Goal: Transaction & Acquisition: Purchase product/service

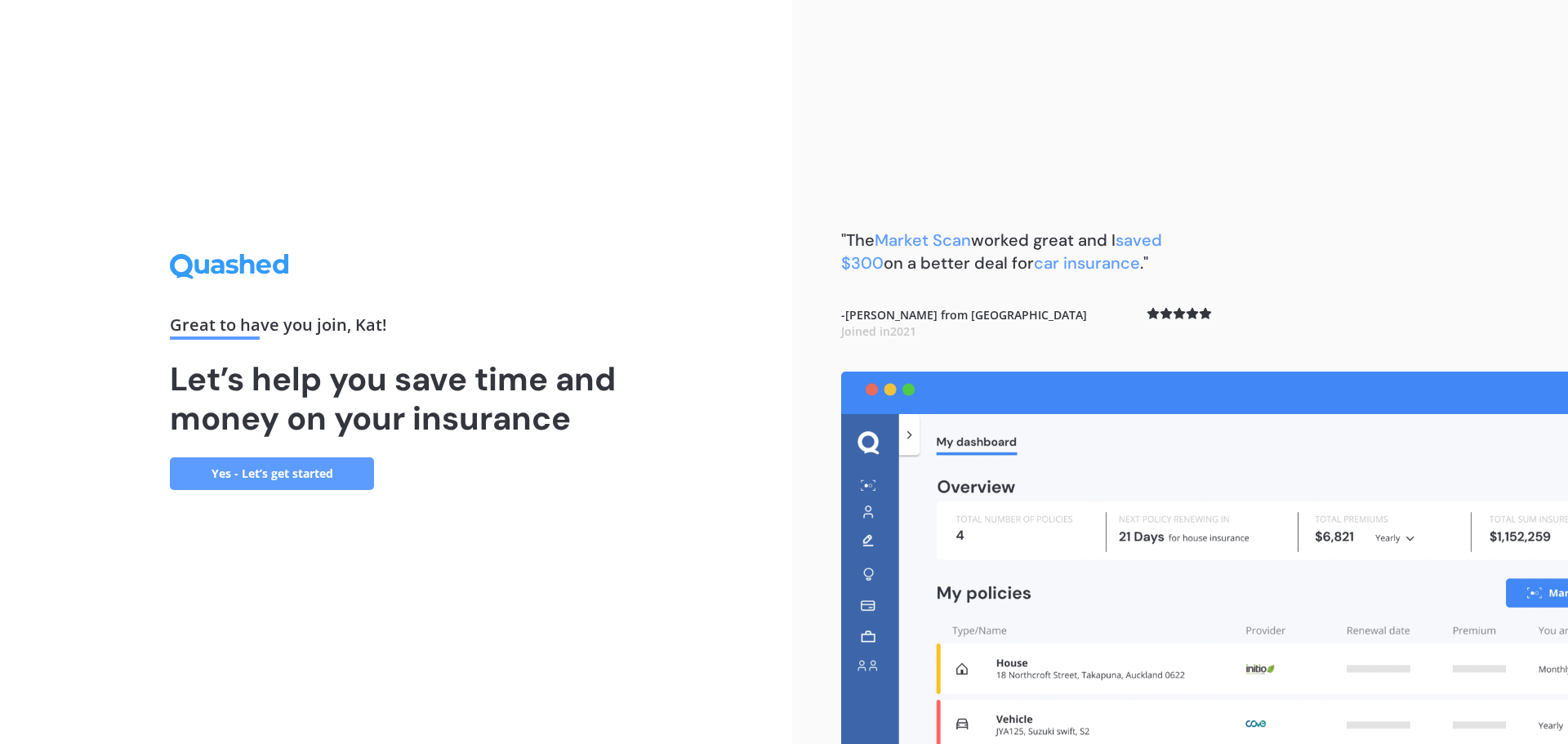
click at [302, 467] on link "Yes - Let’s get started" at bounding box center [272, 474] width 204 height 33
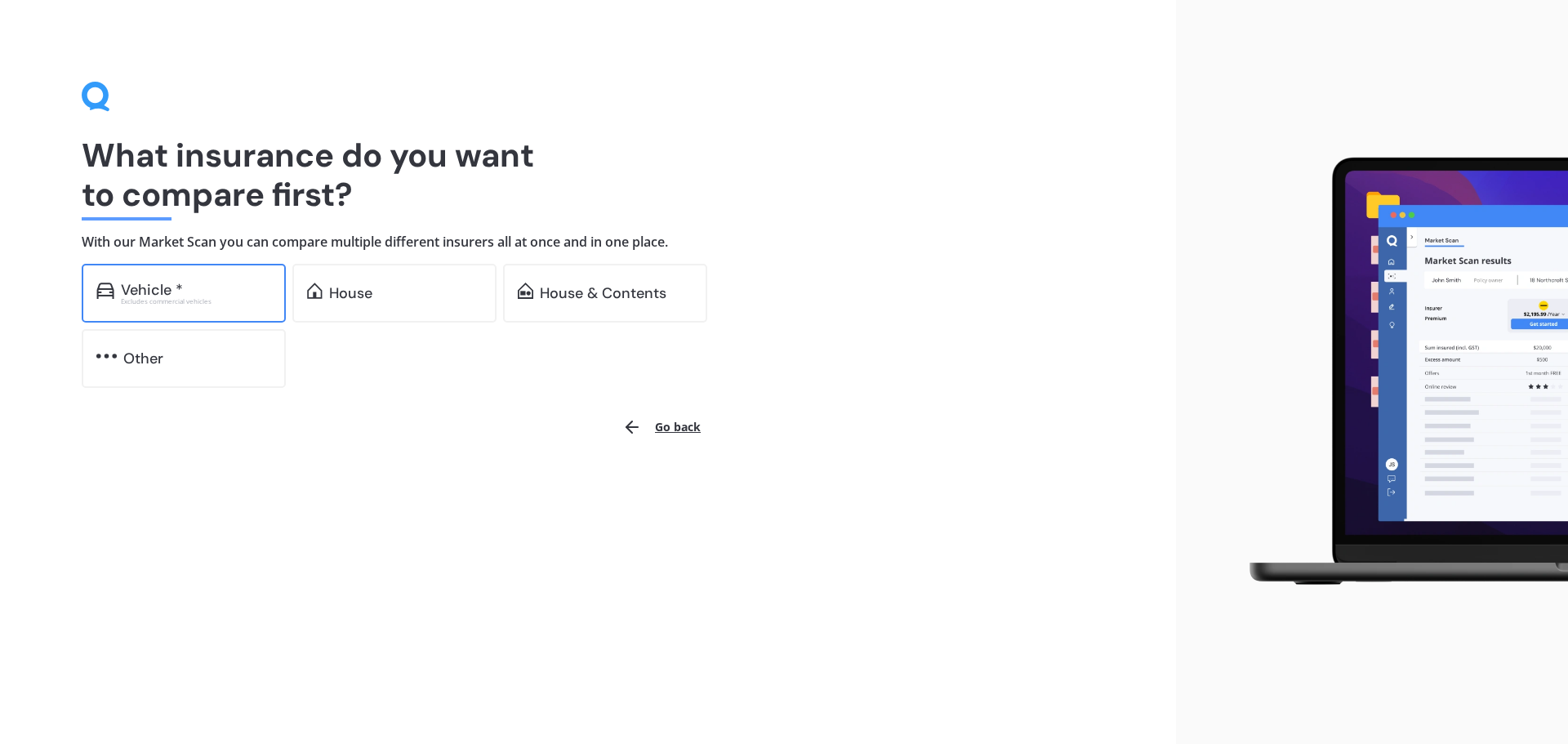
click at [216, 279] on div "Vehicle * Excludes commercial vehicles" at bounding box center [184, 293] width 204 height 59
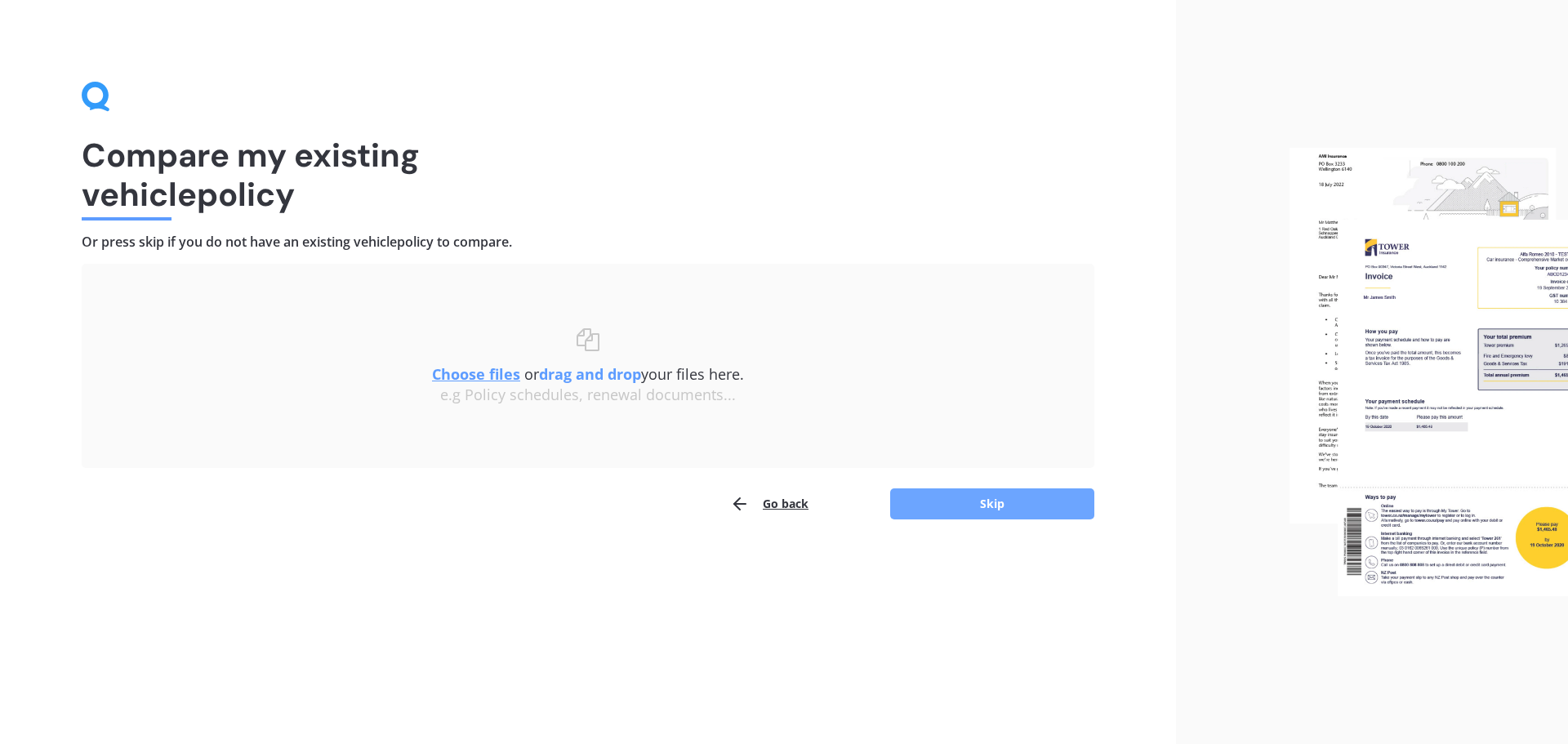
click at [965, 510] on button "Skip" at bounding box center [992, 504] width 204 height 31
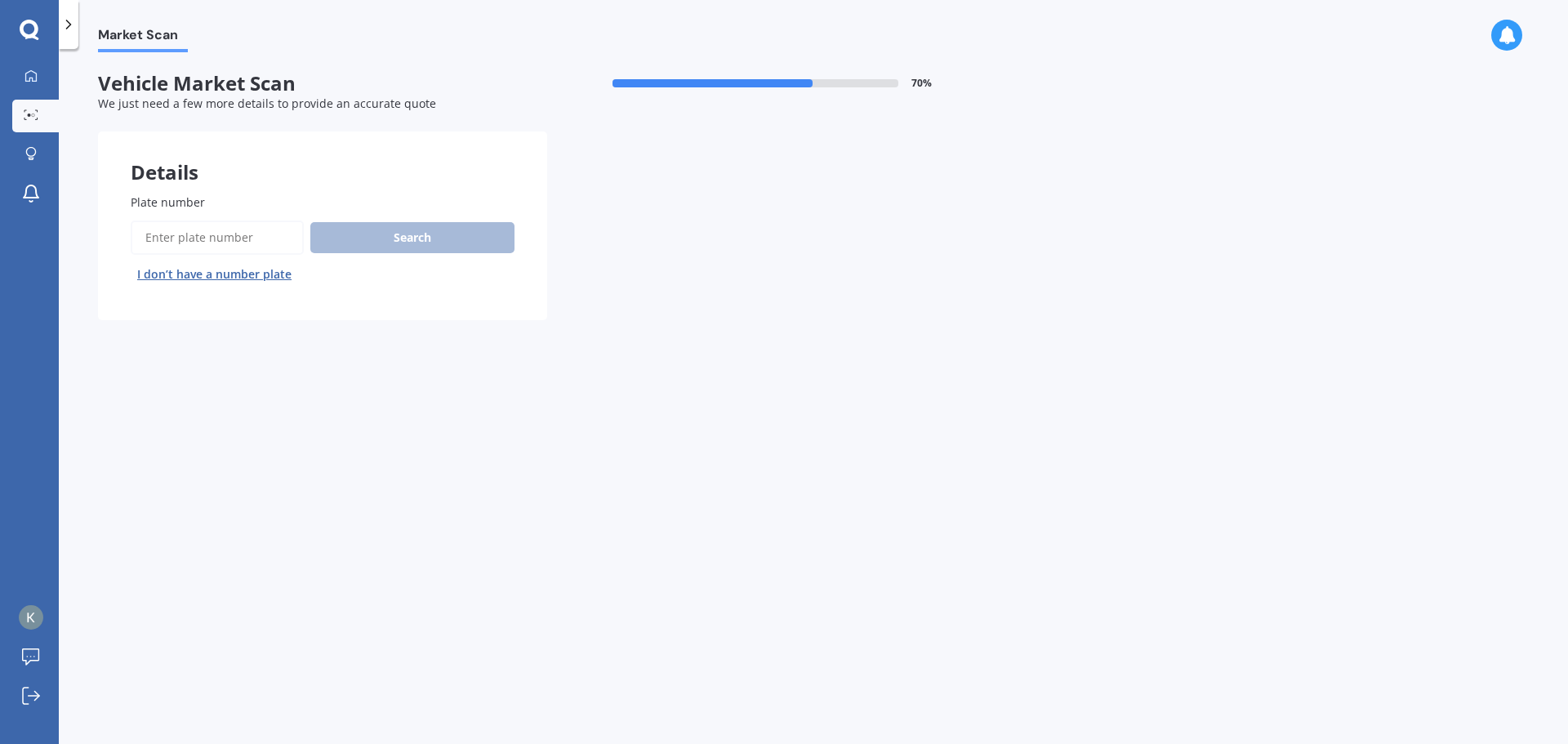
click at [248, 242] on input "Plate number" at bounding box center [217, 238] width 173 height 34
type input "fzw973"
click at [421, 247] on button "Search" at bounding box center [412, 237] width 204 height 31
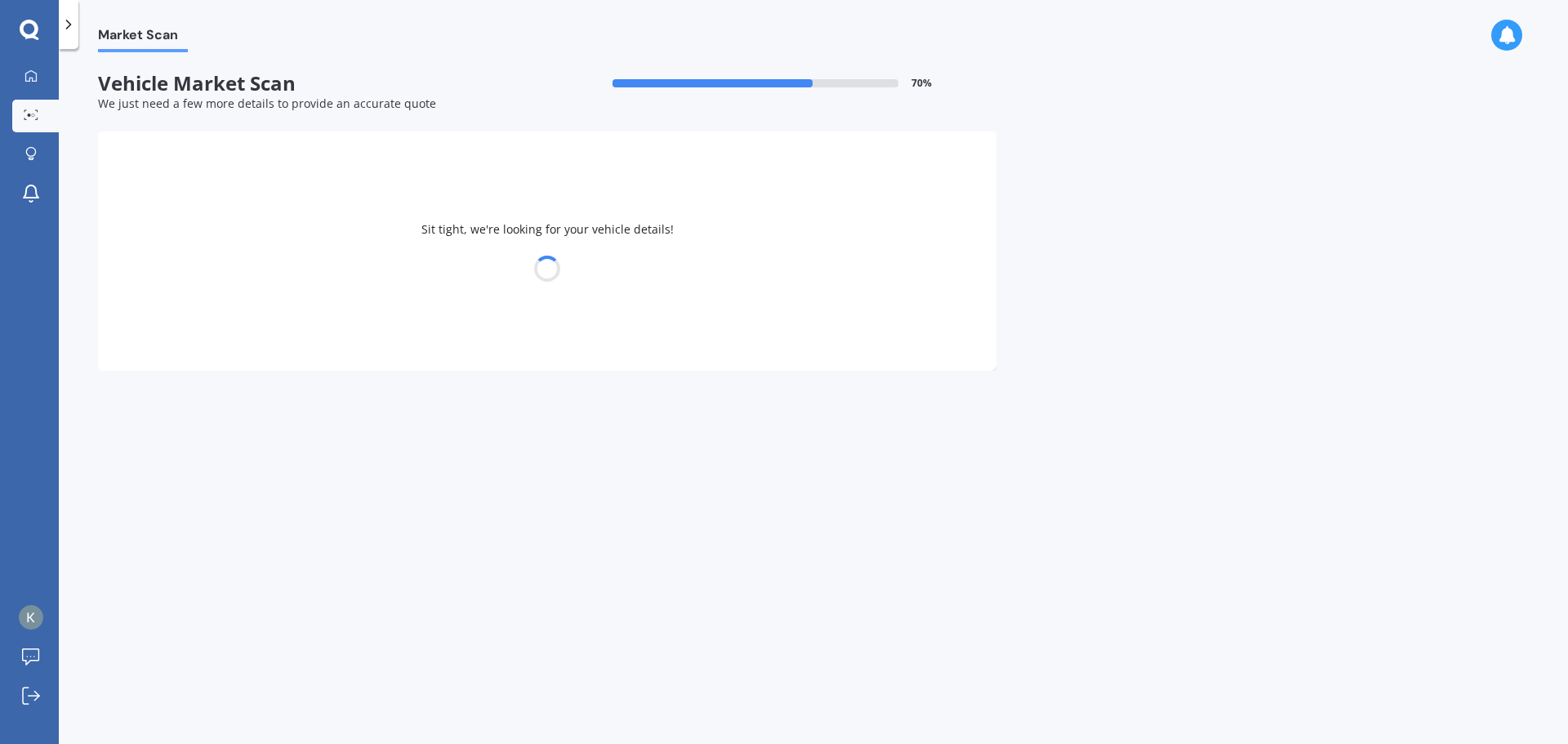
select select "MAZDA"
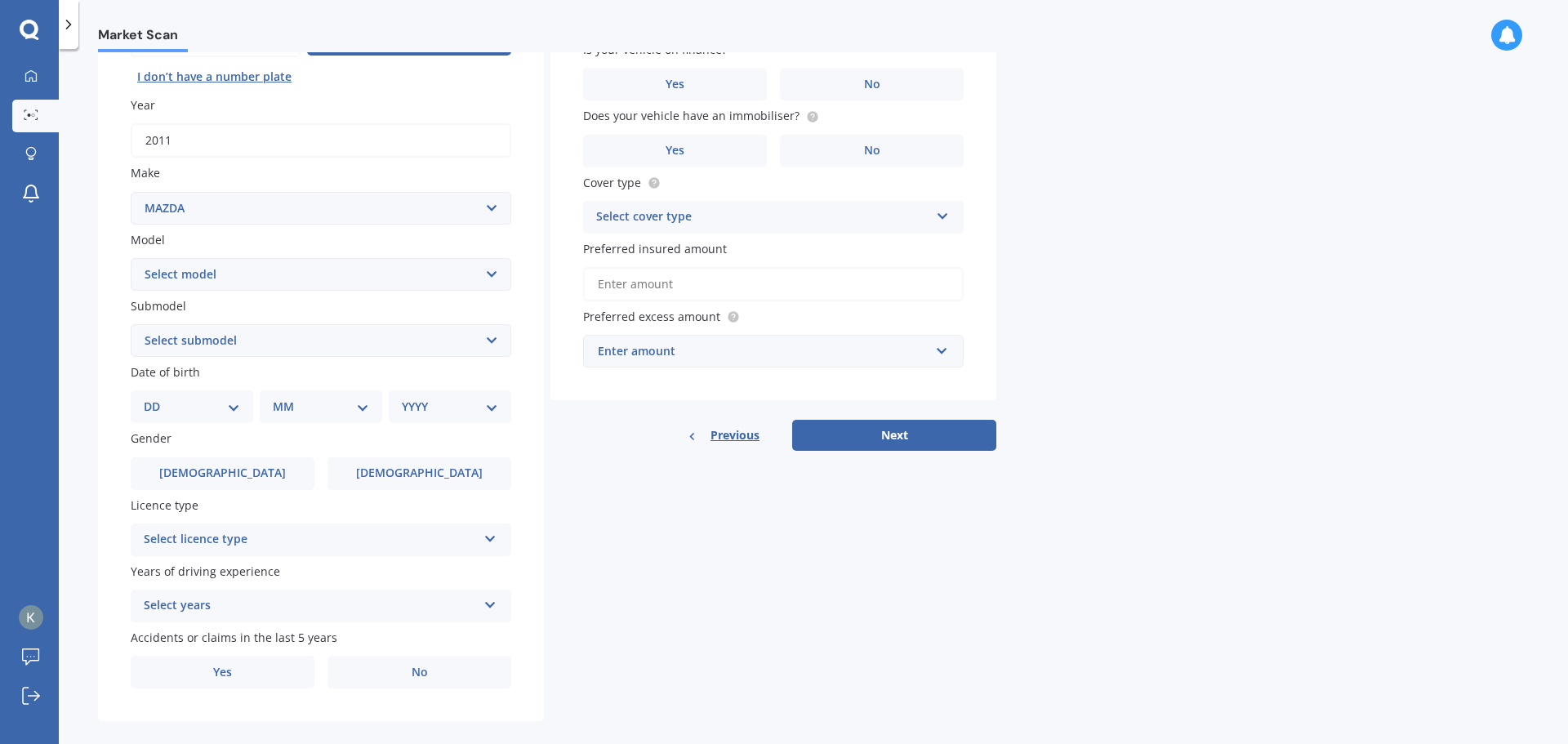
scroll to position [217, 0]
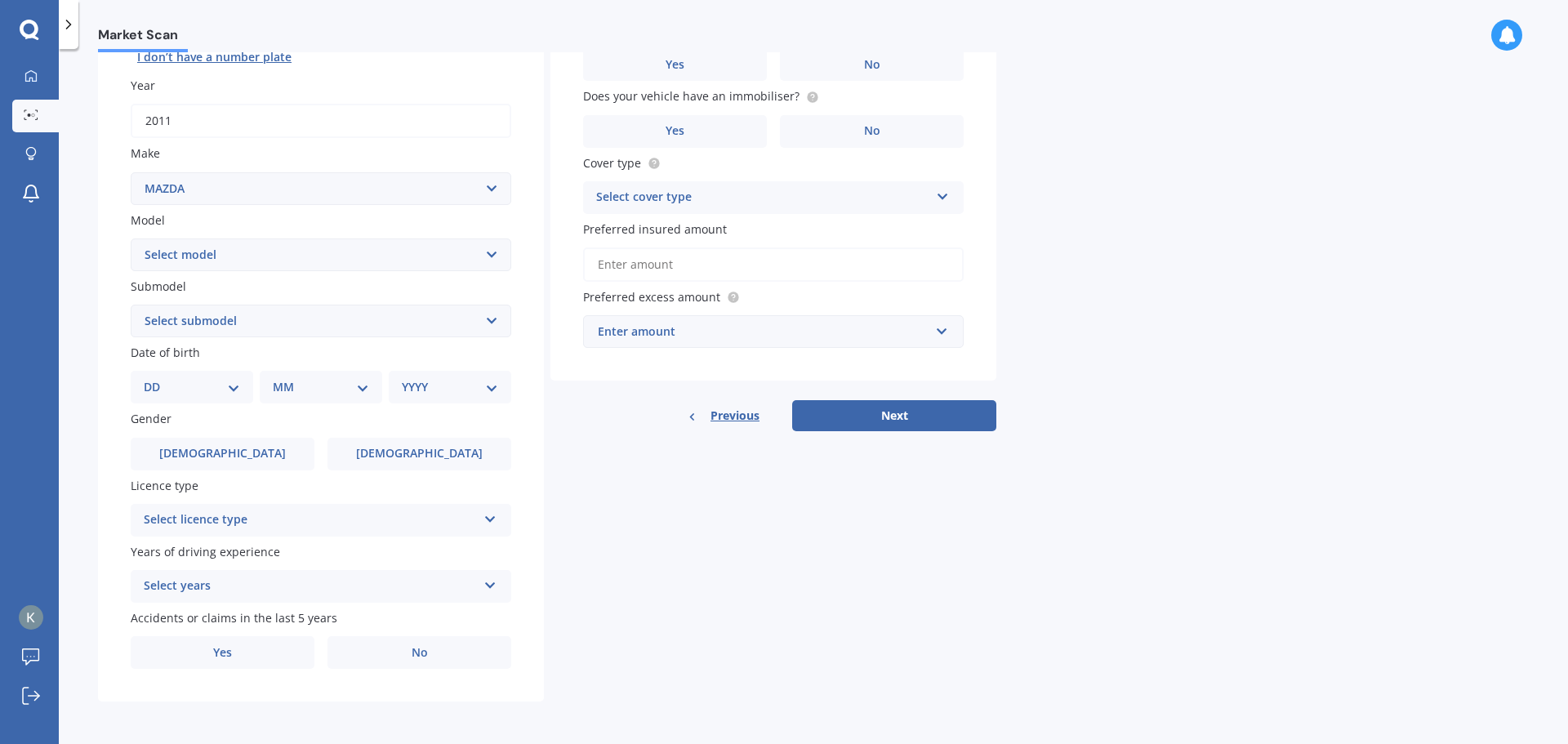
click at [348, 507] on div "Select licence type NZ Full NZ Restricted NZ Learners [GEOGRAPHIC_DATA] [GEOGRA…" at bounding box center [321, 520] width 381 height 33
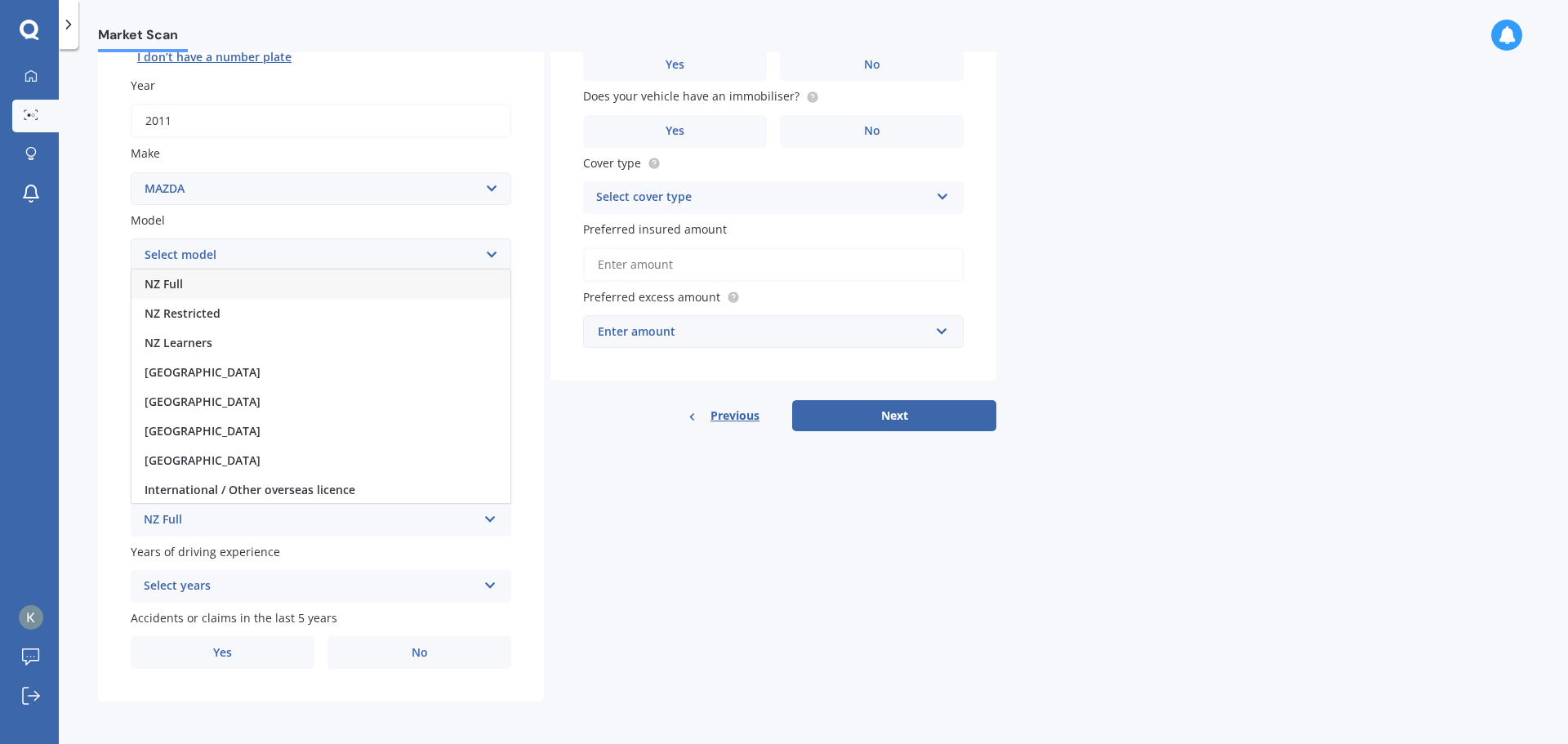
click at [201, 289] on div "NZ Full" at bounding box center [321, 284] width 379 height 29
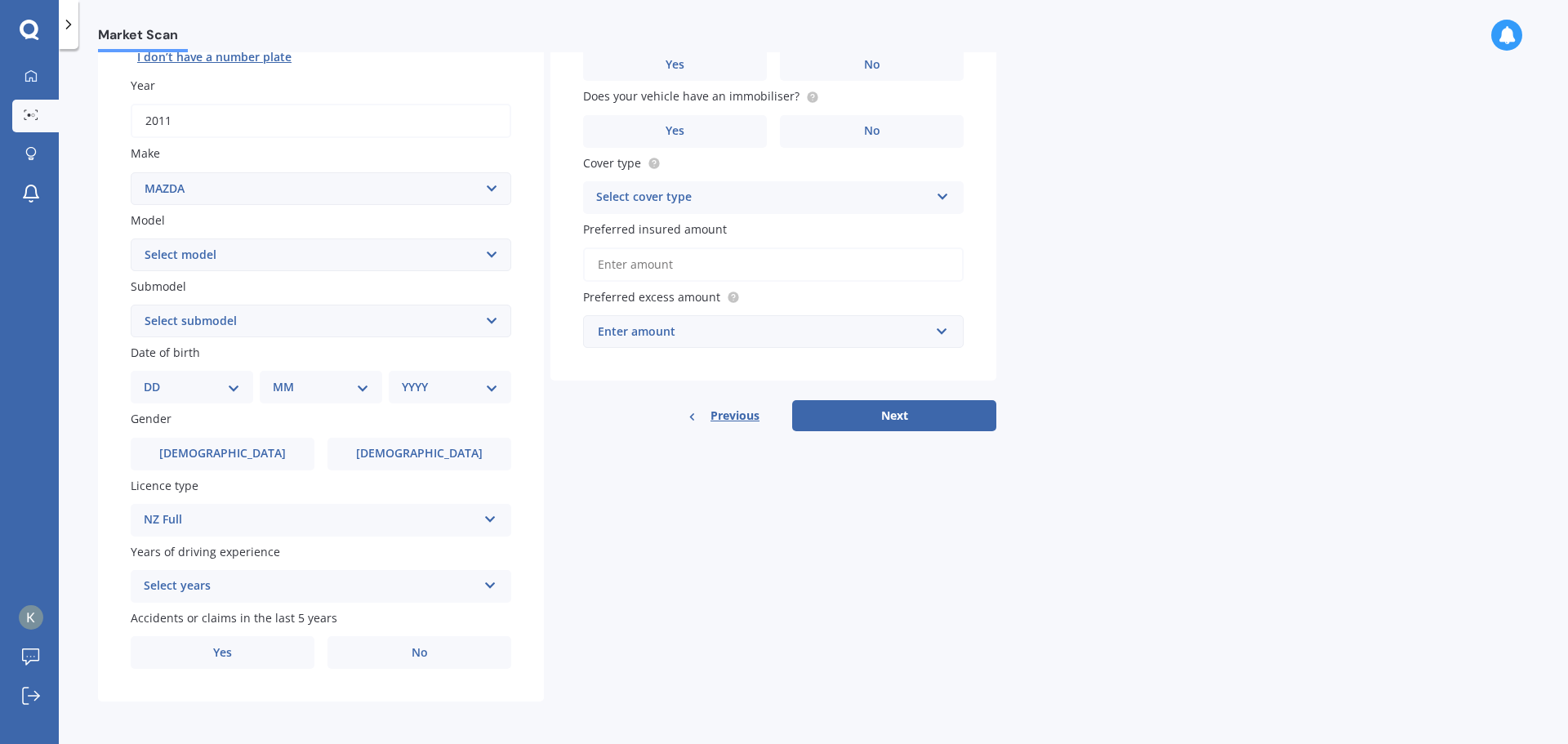
click at [195, 384] on select "DD 01 02 03 04 05 06 07 08 09 10 11 12 13 14 15 16 17 18 19 20 21 22 23 24 25 2…" at bounding box center [192, 387] width 96 height 18
select select "24"
click at [157, 378] on select "DD 01 02 03 04 05 06 07 08 09 10 11 12 13 14 15 16 17 18 19 20 21 22 23 24 25 2…" at bounding box center [192, 387] width 96 height 18
click at [328, 392] on select "MM 01 02 03 04 05 06 07 08 09 10 11 12" at bounding box center [324, 387] width 90 height 18
select select "07"
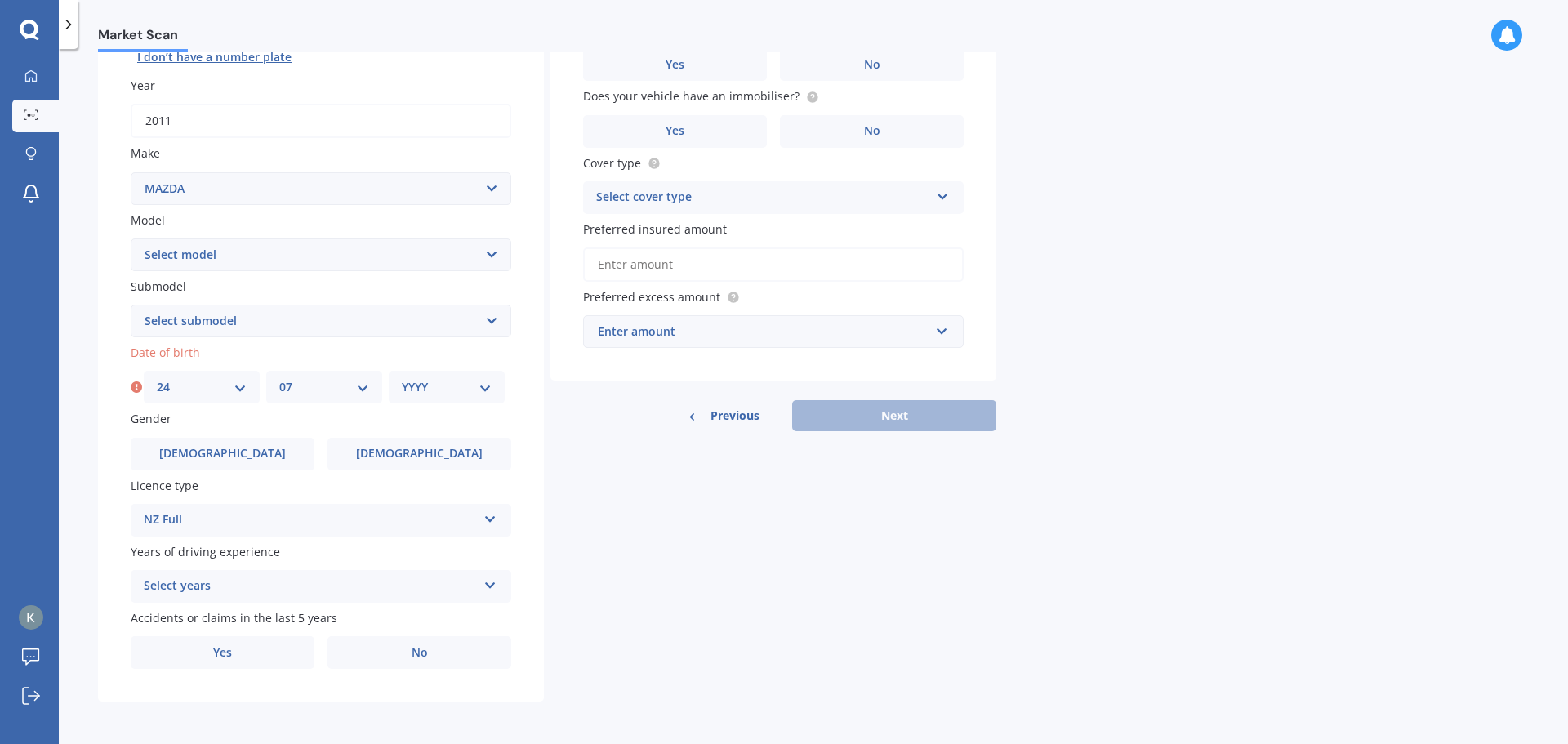
click at [279, 378] on select "MM 01 02 03 04 05 06 07 08 09 10 11 12" at bounding box center [324, 387] width 90 height 18
click at [423, 393] on select "YYYY 2025 2024 2023 2022 2021 2020 2019 2018 2017 2016 2015 2014 2013 2012 2011…" at bounding box center [447, 387] width 90 height 18
select select "1985"
click at [402, 378] on select "YYYY 2025 2024 2023 2022 2021 2020 2019 2018 2017 2016 2015 2014 2013 2012 2011…" at bounding box center [447, 387] width 90 height 18
click at [268, 327] on select "Select submodel" at bounding box center [321, 321] width 381 height 33
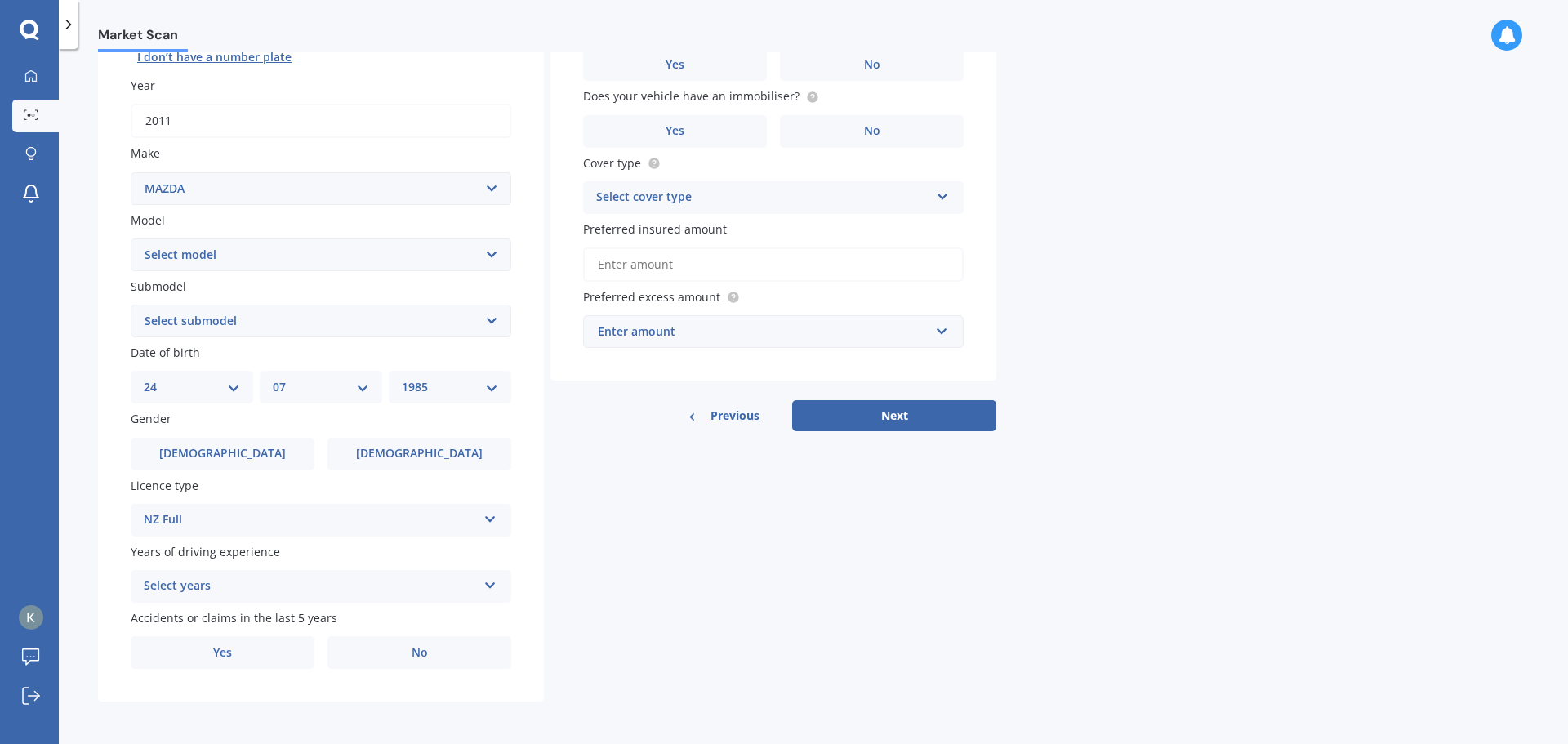
click at [274, 251] on select "Select model 121 2 3 323 323 / Familia 6 626 929 Atenza Autozam Axela AZ3 B2000…" at bounding box center [321, 255] width 381 height 33
select select "6"
click at [131, 239] on select "Select model 121 2 3 323 323 / Familia 6 626 929 Atenza Autozam Axela AZ3 B2000…" at bounding box center [321, 255] width 381 height 33
click at [249, 316] on select "Select submodel" at bounding box center [321, 321] width 381 height 33
select select "2.5 LIMITED"
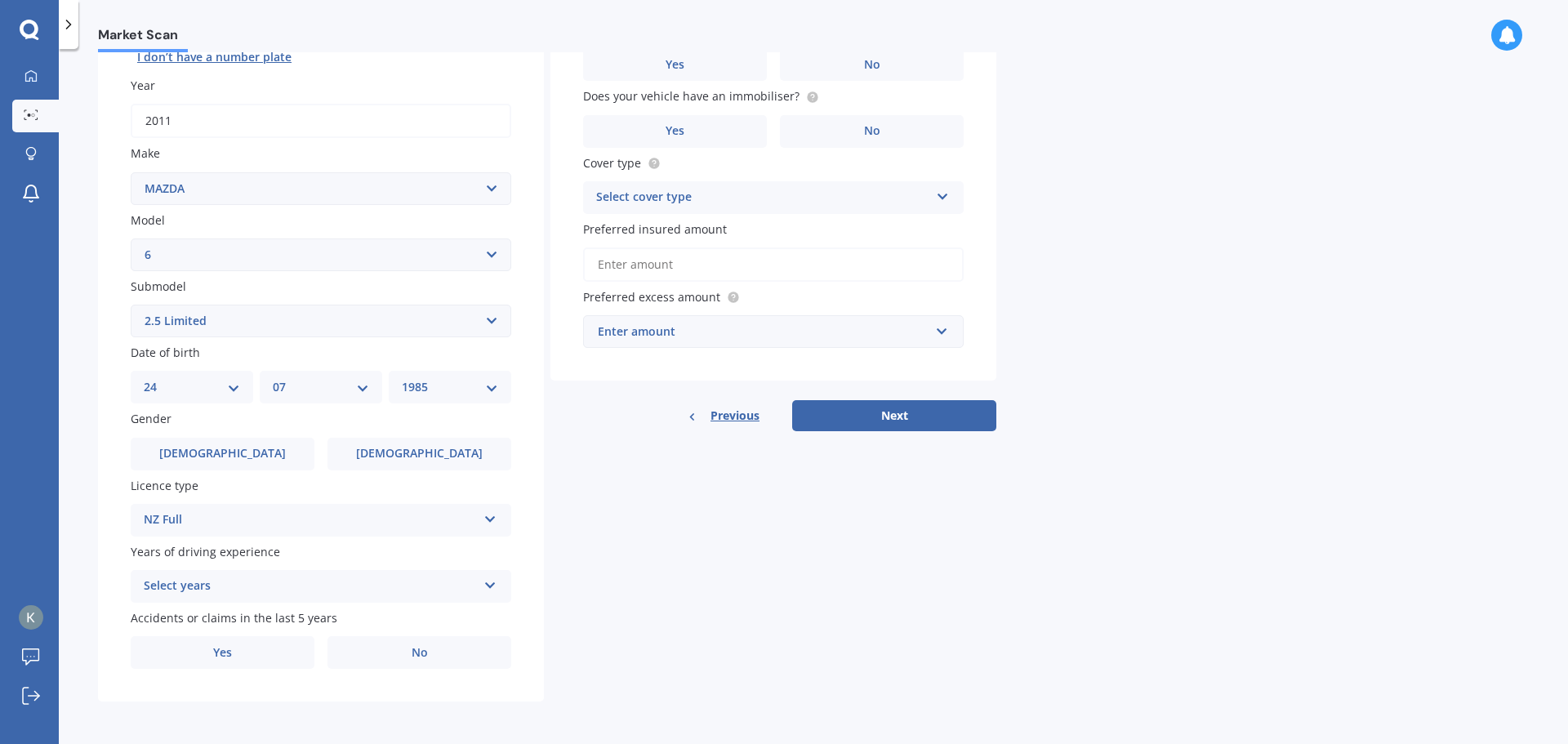
click at [131, 305] on select "Select submodel (All other Petrol) 2.5 Limited Atenza Diesel Turbo Diesel diese…" at bounding box center [321, 321] width 381 height 33
click at [339, 581] on div "Select years" at bounding box center [310, 587] width 333 height 20
click at [225, 436] on span "5 or more years" at bounding box center [189, 437] width 88 height 16
click at [395, 656] on label "No" at bounding box center [420, 652] width 184 height 33
click at [0, 0] on input "No" at bounding box center [0, 0] width 0 height 0
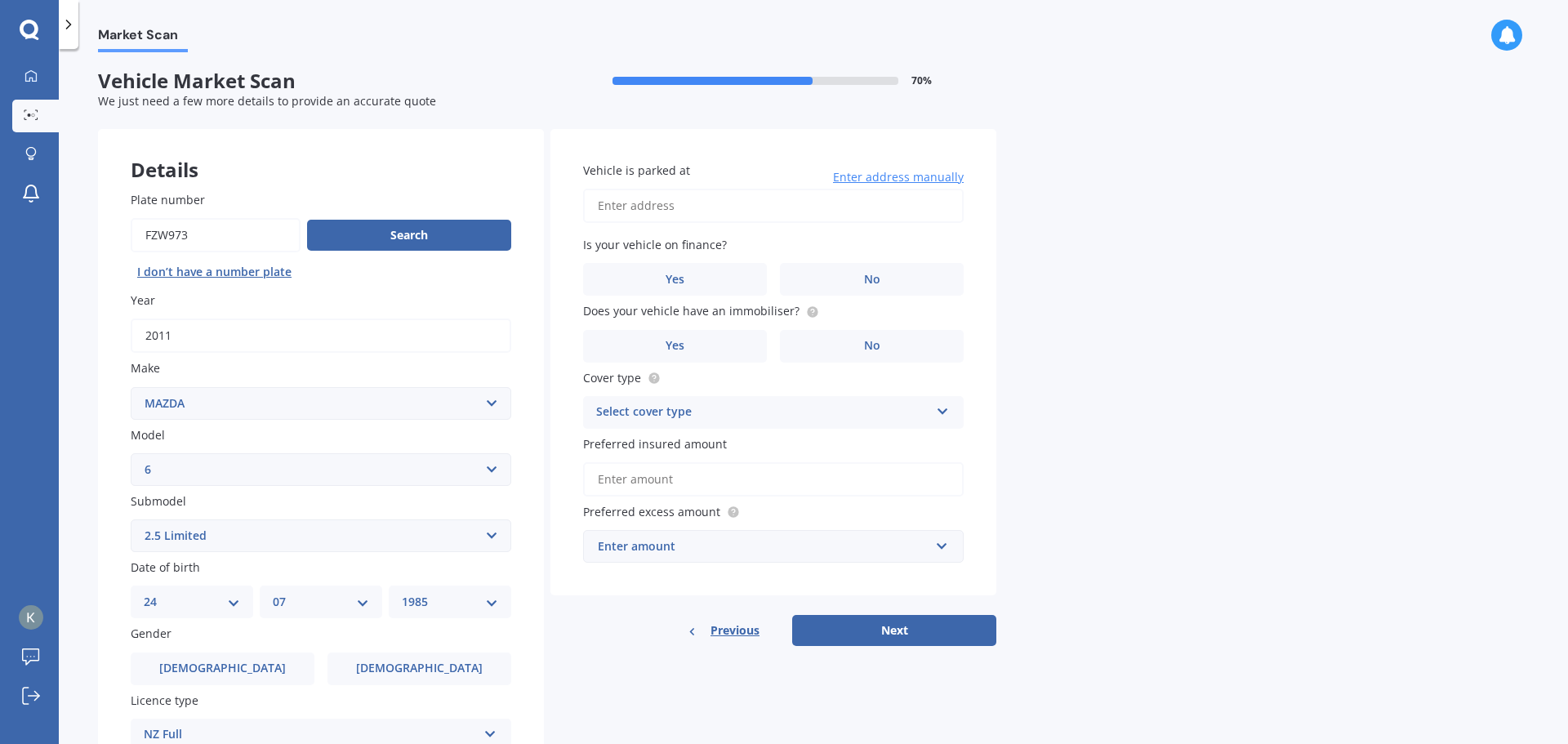
scroll to position [0, 0]
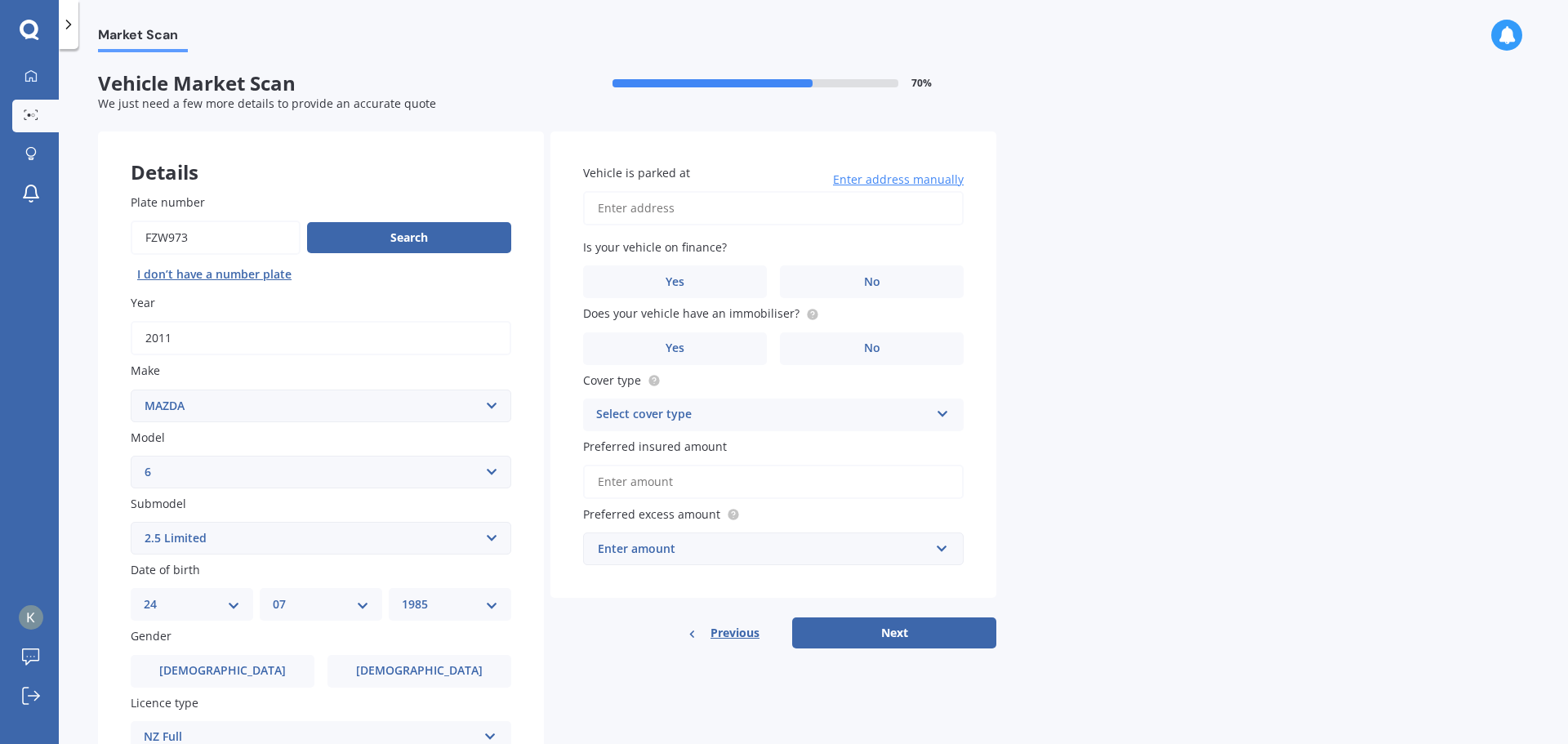
click at [663, 214] on input "Vehicle is parked at" at bounding box center [773, 208] width 381 height 34
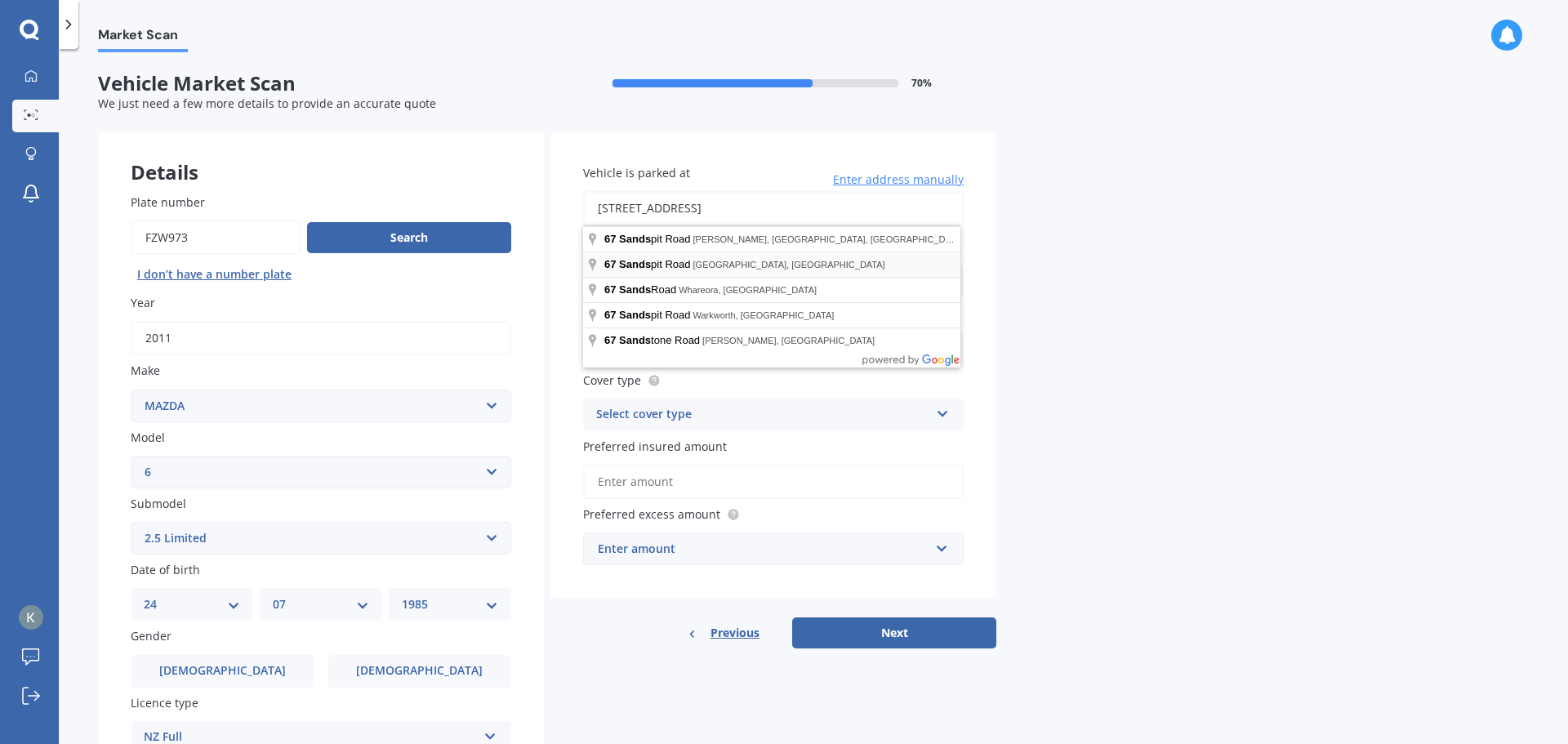
type input "[STREET_ADDRESS]"
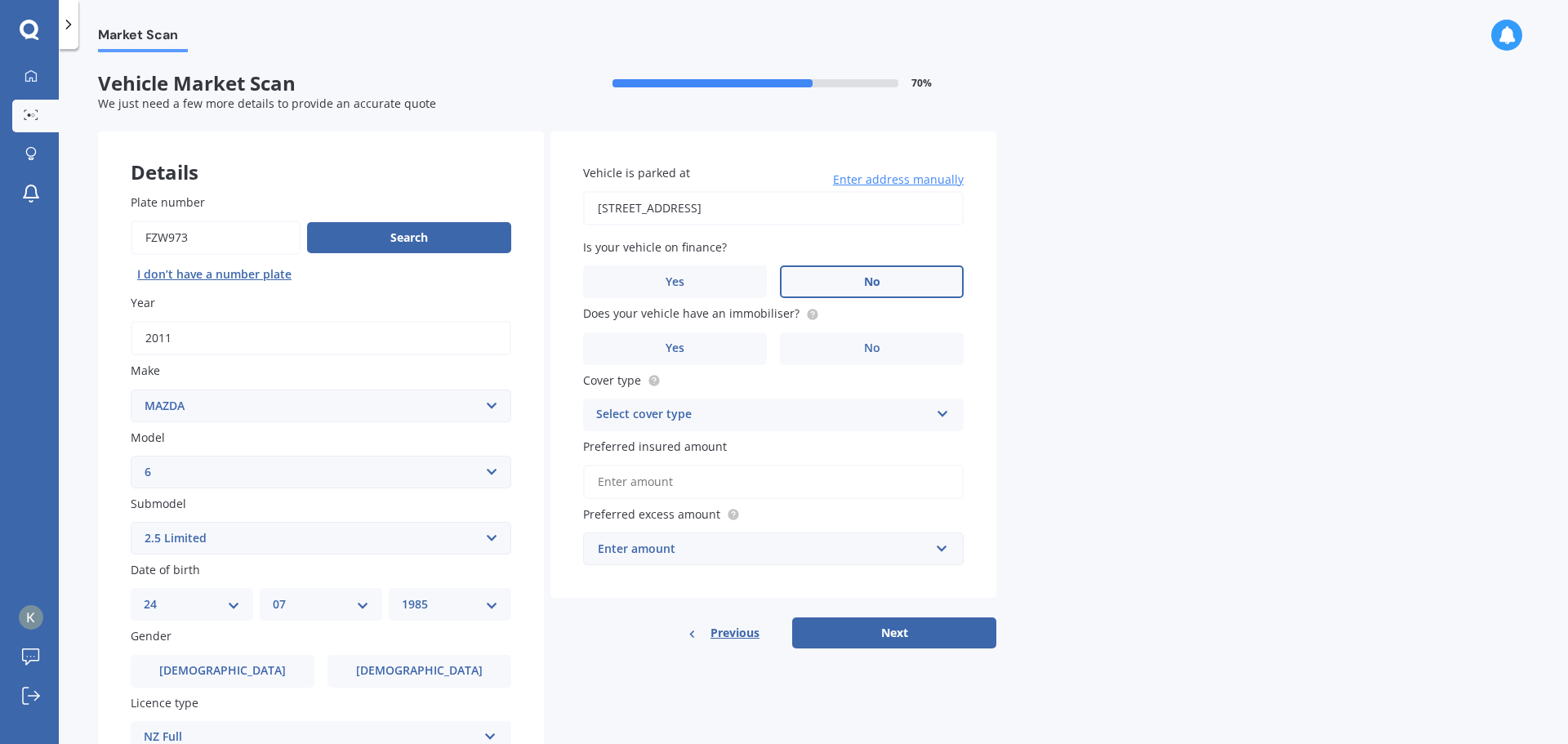
click at [821, 274] on label "No" at bounding box center [871, 282] width 184 height 33
click at [0, 0] on input "No" at bounding box center [0, 0] width 0 height 0
click at [638, 350] on label "Yes" at bounding box center [675, 349] width 184 height 33
click at [0, 0] on input "Yes" at bounding box center [0, 0] width 0 height 0
click at [702, 407] on div "Select cover type" at bounding box center [762, 415] width 333 height 20
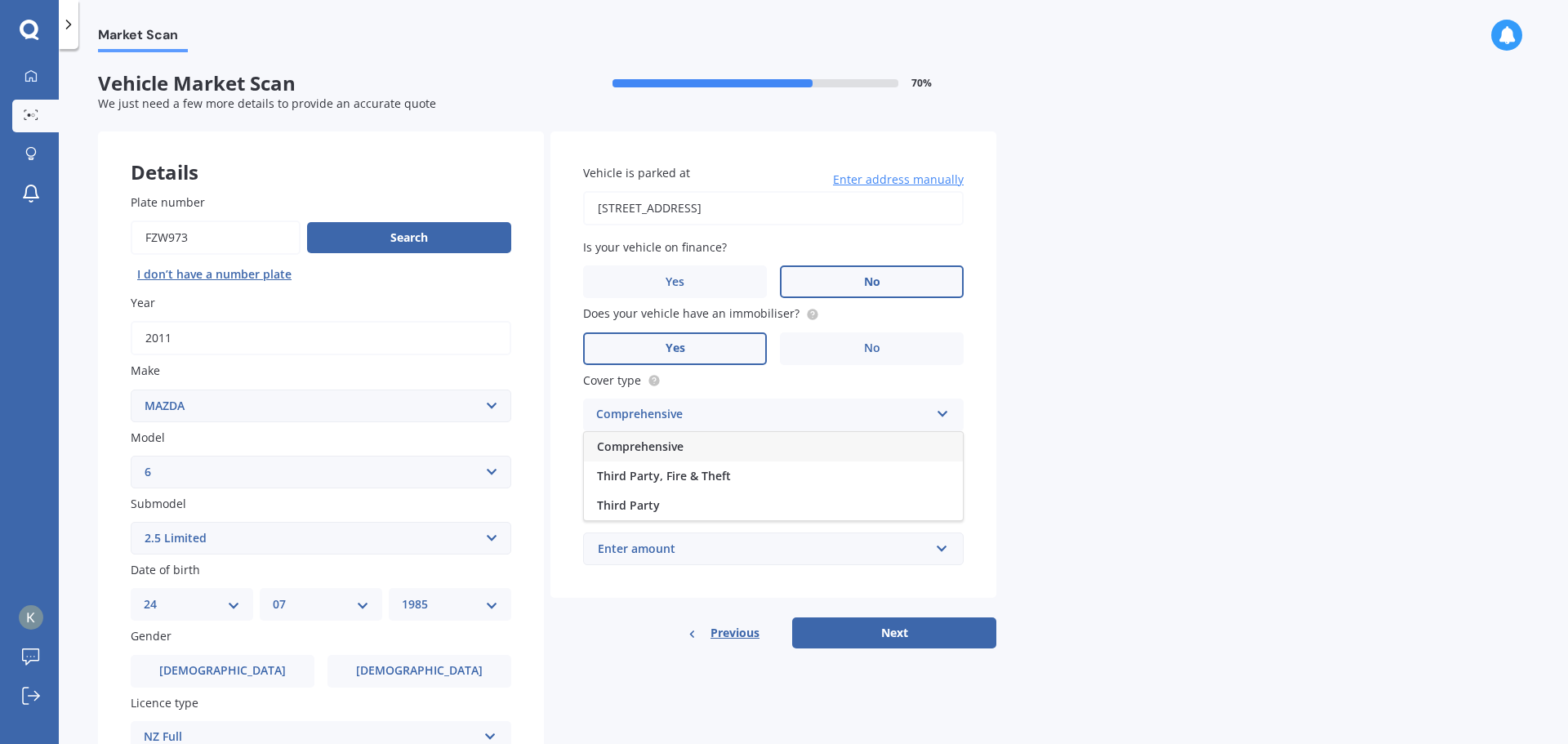
click at [699, 448] on div "Comprehensive" at bounding box center [773, 446] width 379 height 29
click at [776, 482] on input "Preferred insured amount" at bounding box center [773, 482] width 381 height 34
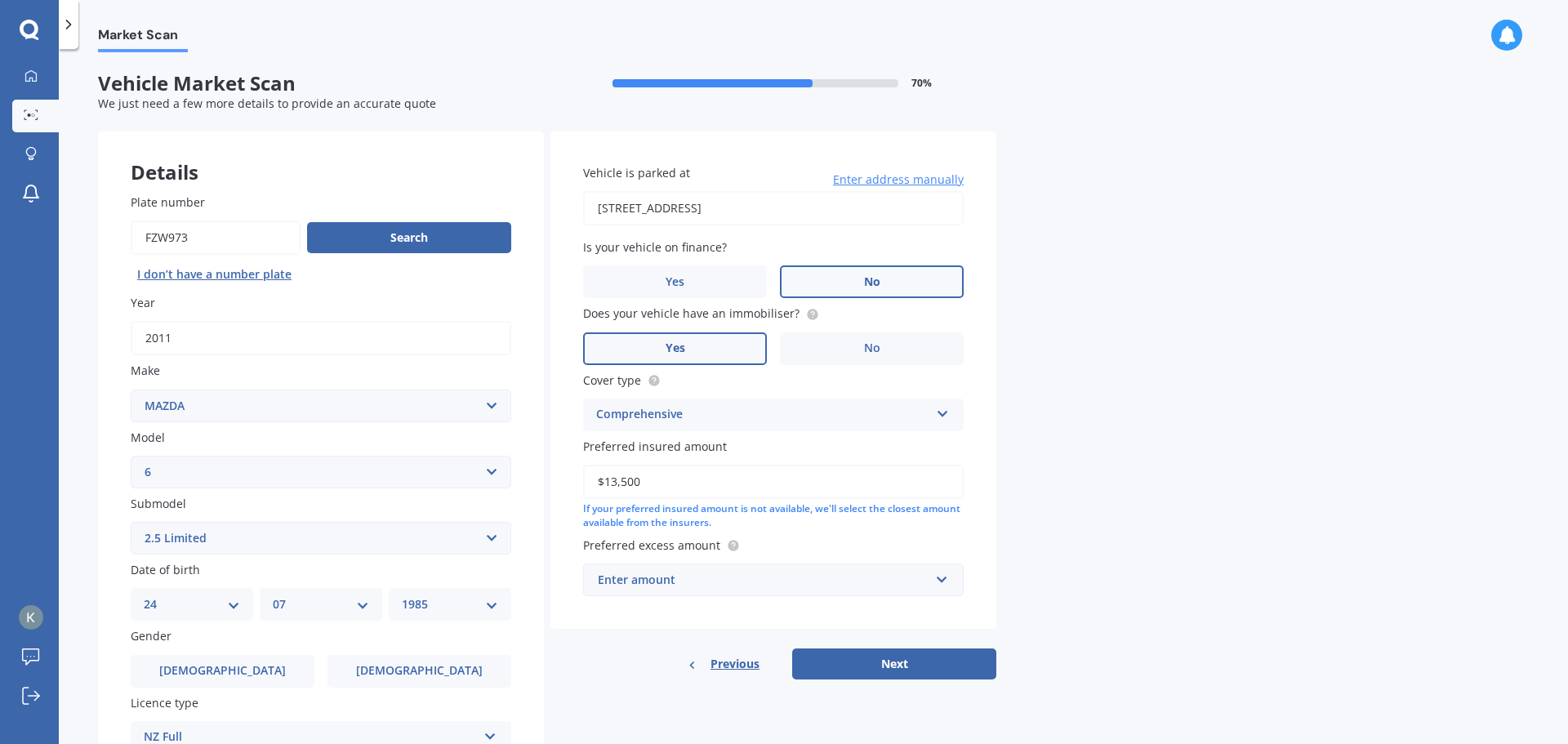
type input "$13,500"
click at [761, 575] on div "Enter amount" at bounding box center [764, 580] width 332 height 18
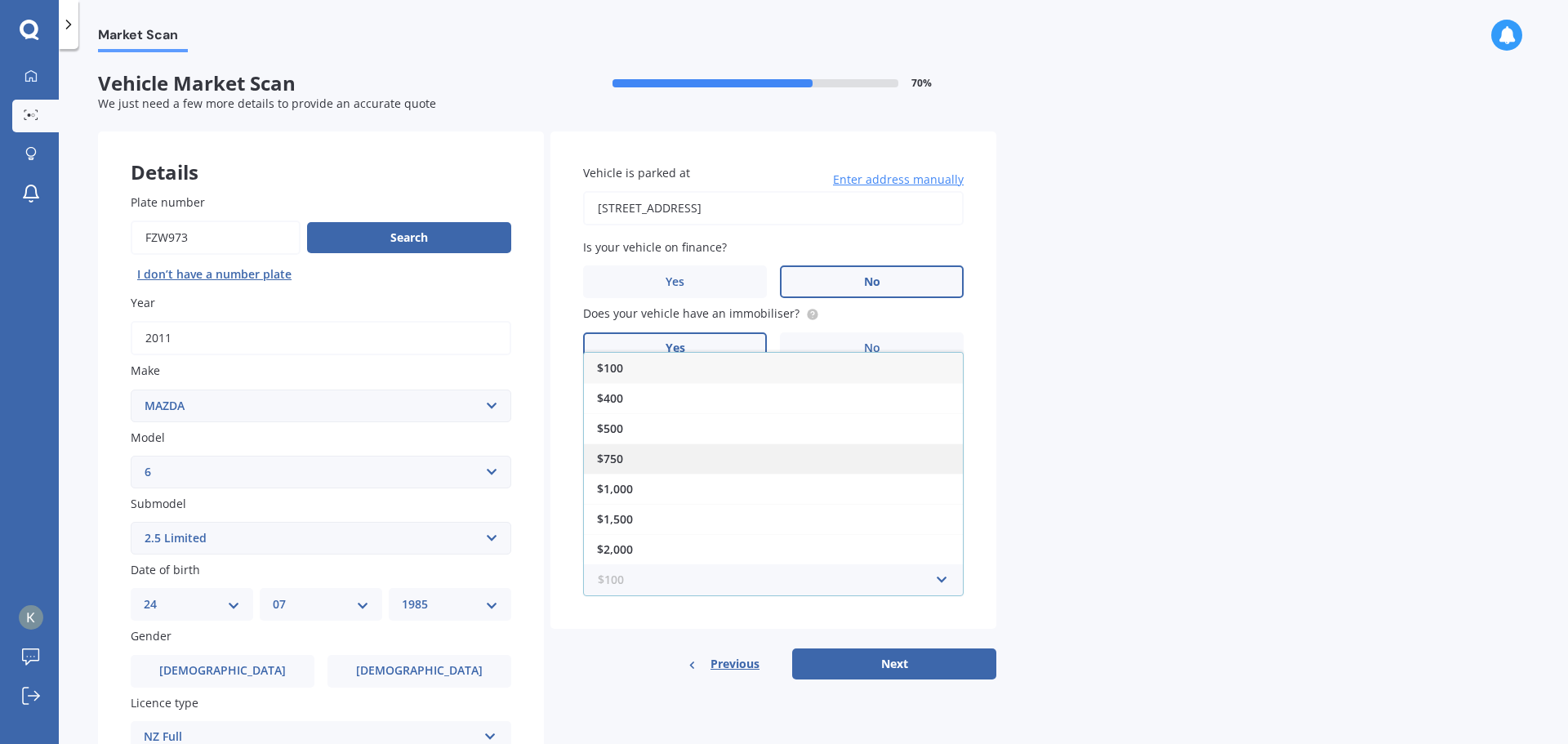
scroll to position [217, 0]
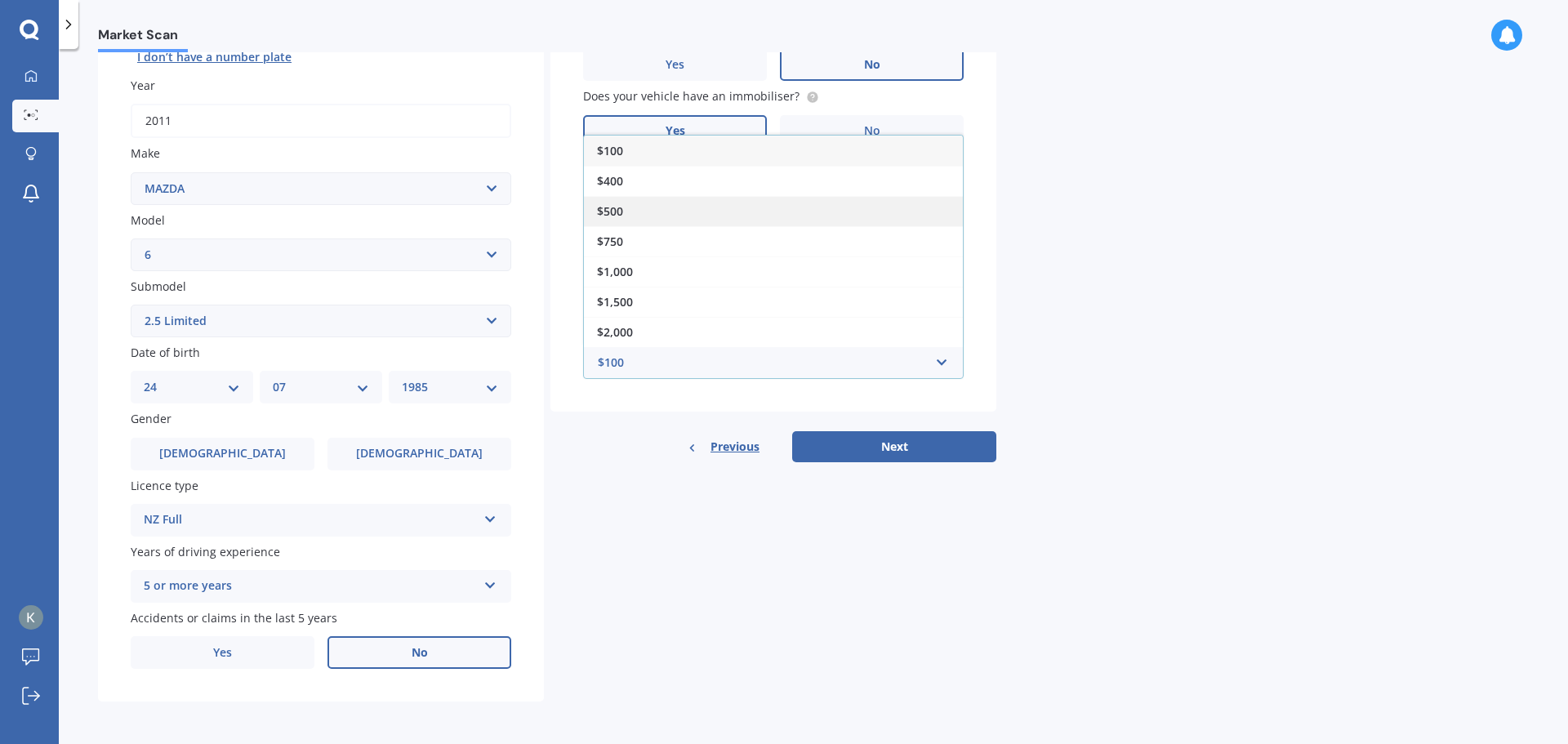
click at [618, 215] on span "$500" at bounding box center [610, 211] width 26 height 16
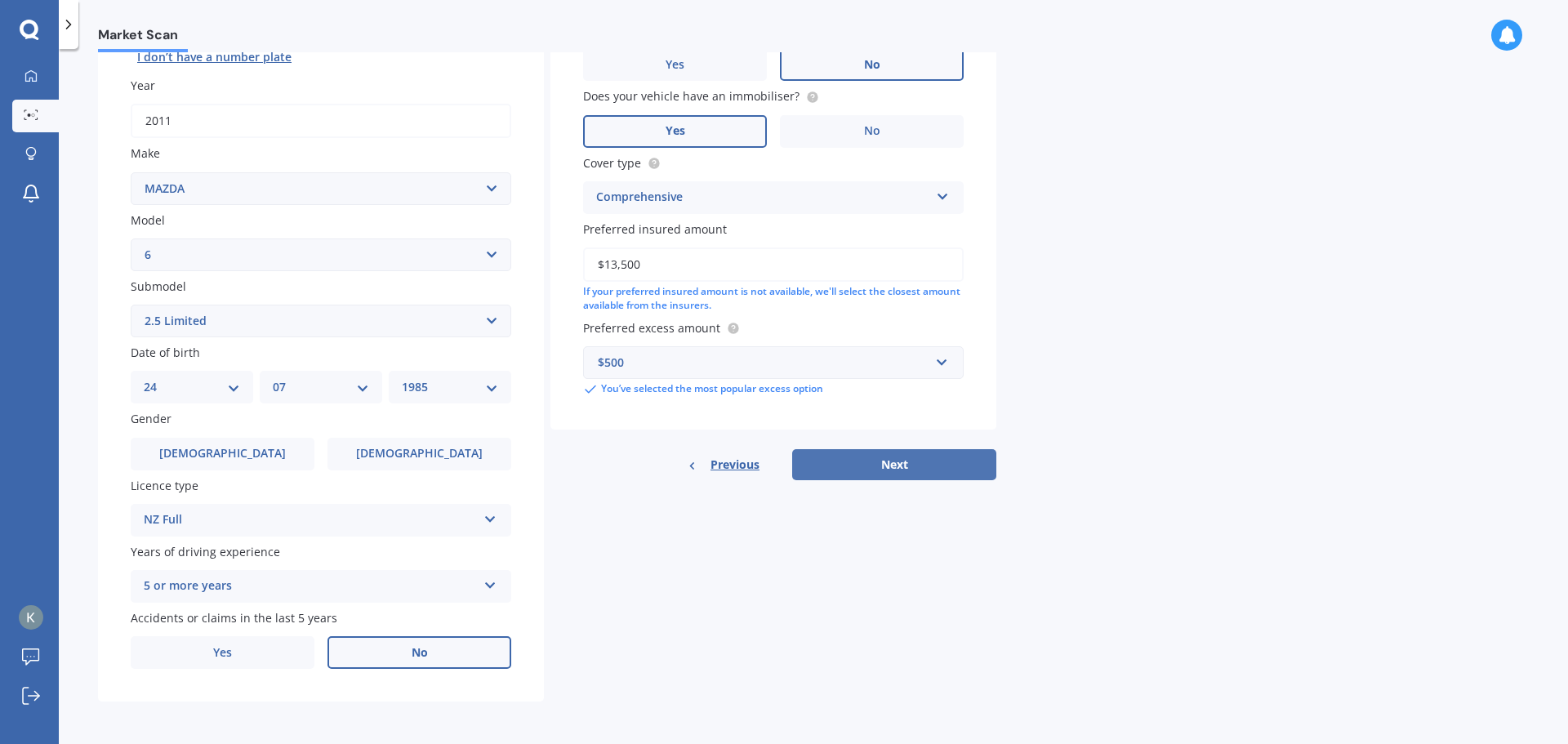
click at [854, 458] on button "Next" at bounding box center [894, 464] width 204 height 31
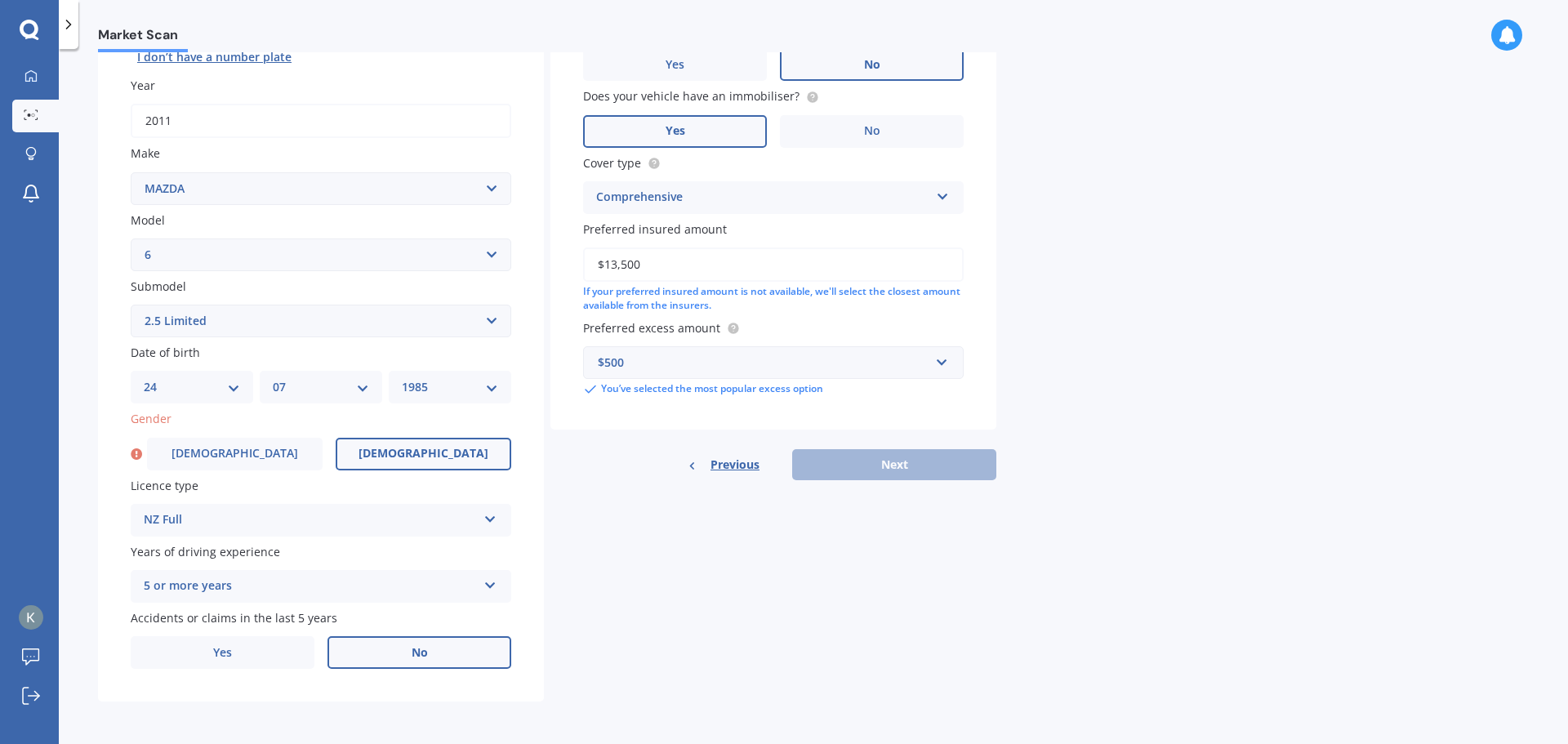
click at [366, 460] on label "[DEMOGRAPHIC_DATA]" at bounding box center [424, 454] width 176 height 33
click at [0, 0] on input "[DEMOGRAPHIC_DATA]" at bounding box center [0, 0] width 0 height 0
click at [928, 476] on button "Next" at bounding box center [894, 464] width 204 height 31
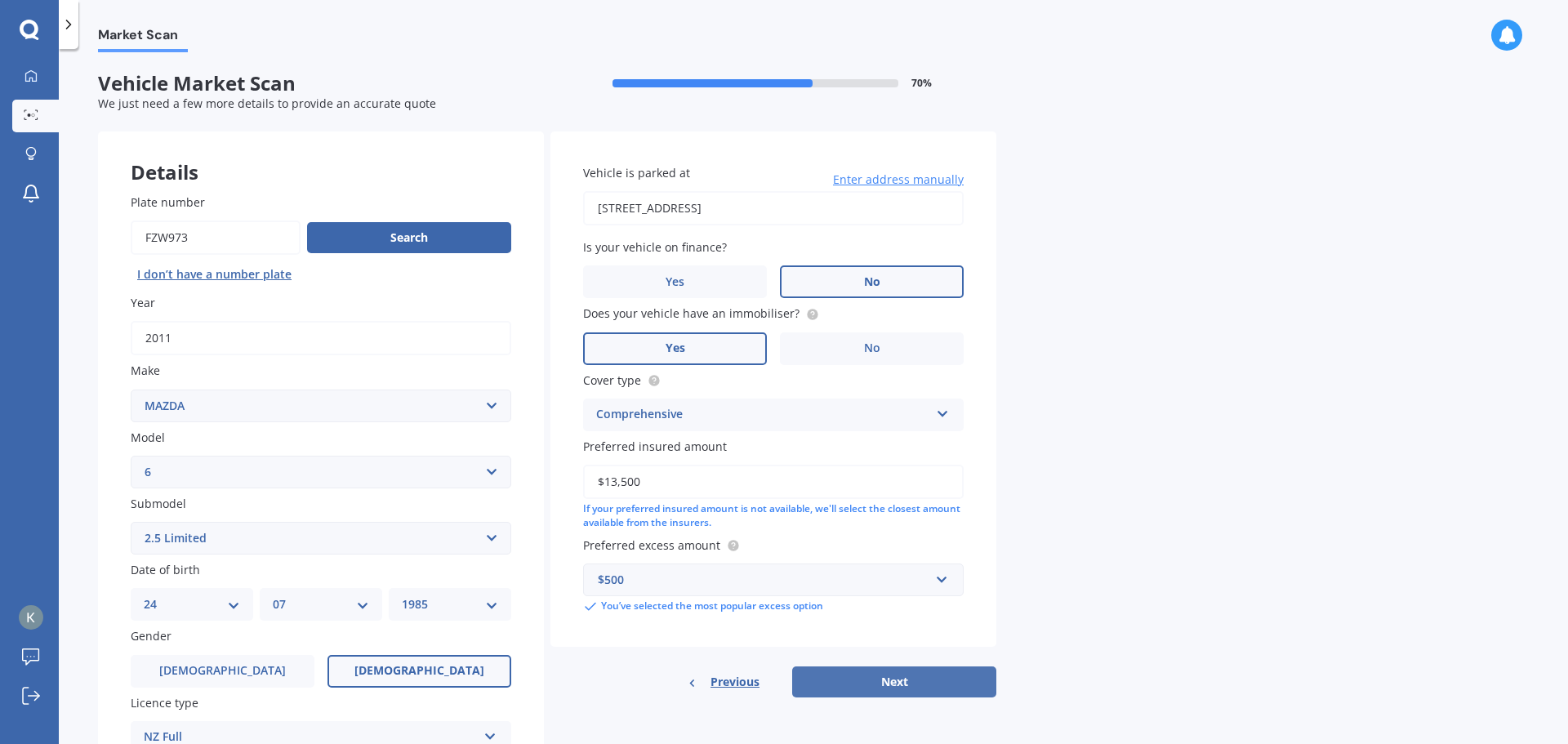
select select "24"
select select "07"
select select "1985"
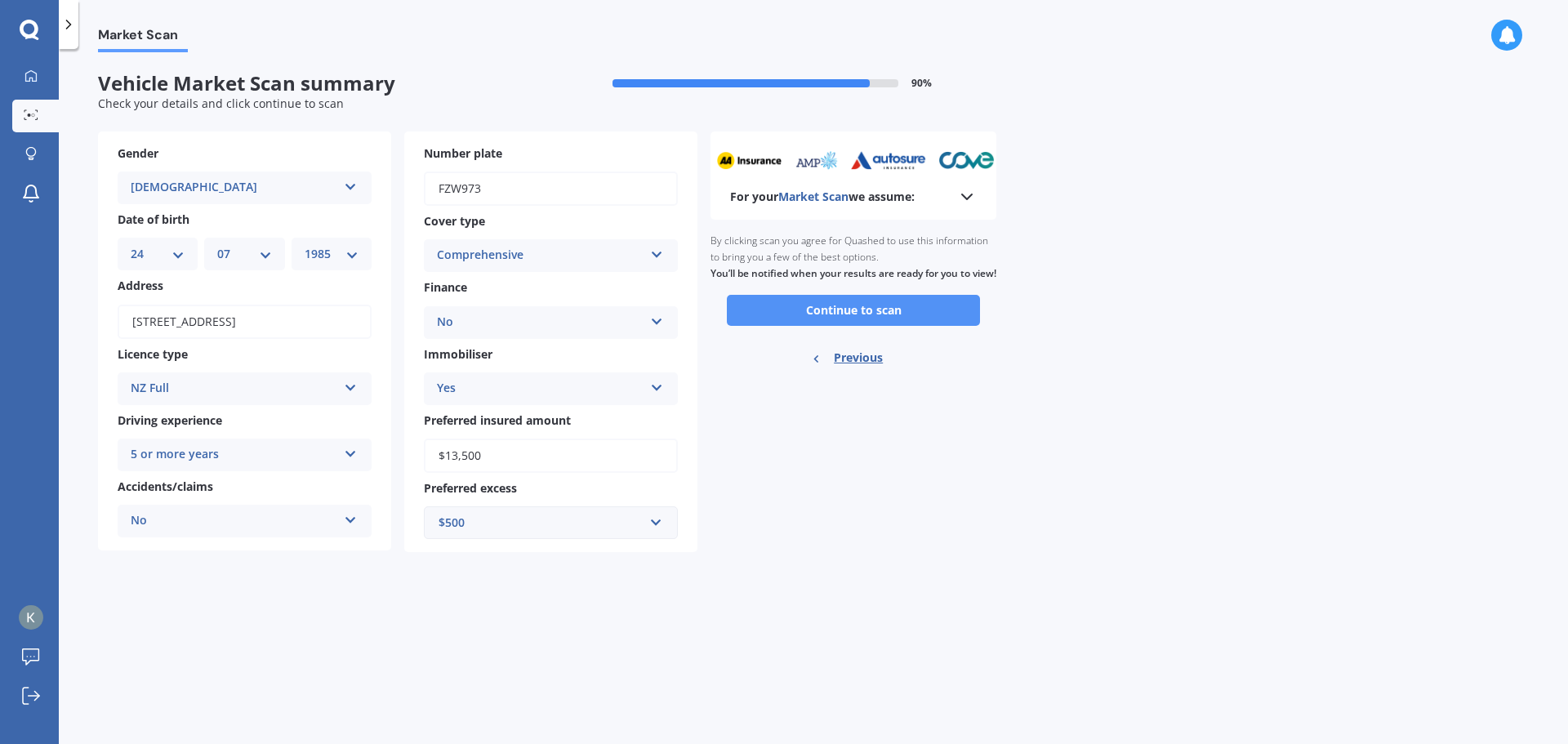
click at [867, 319] on button "Continue to scan" at bounding box center [852, 310] width 253 height 31
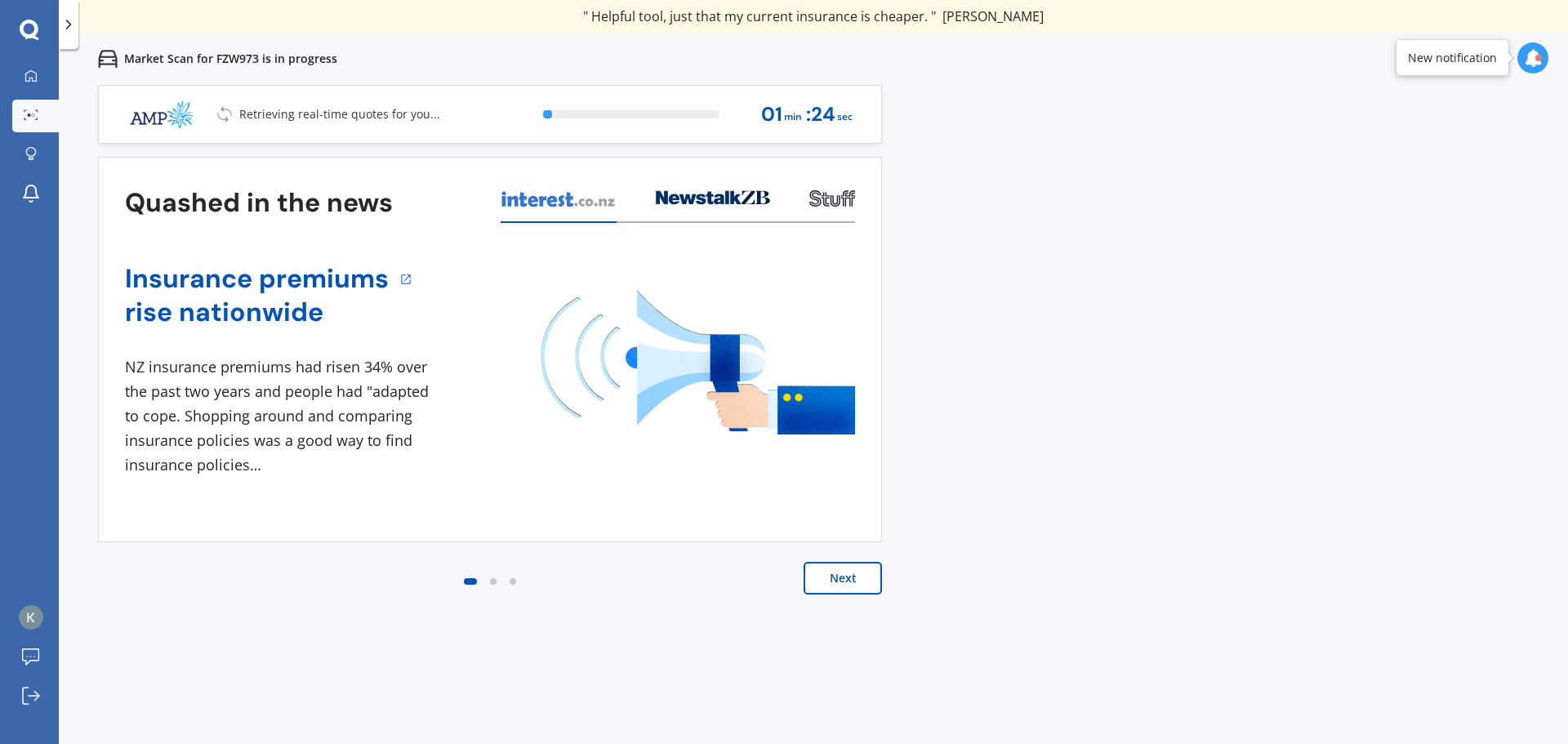
click at [868, 583] on button "Next" at bounding box center [842, 578] width 78 height 33
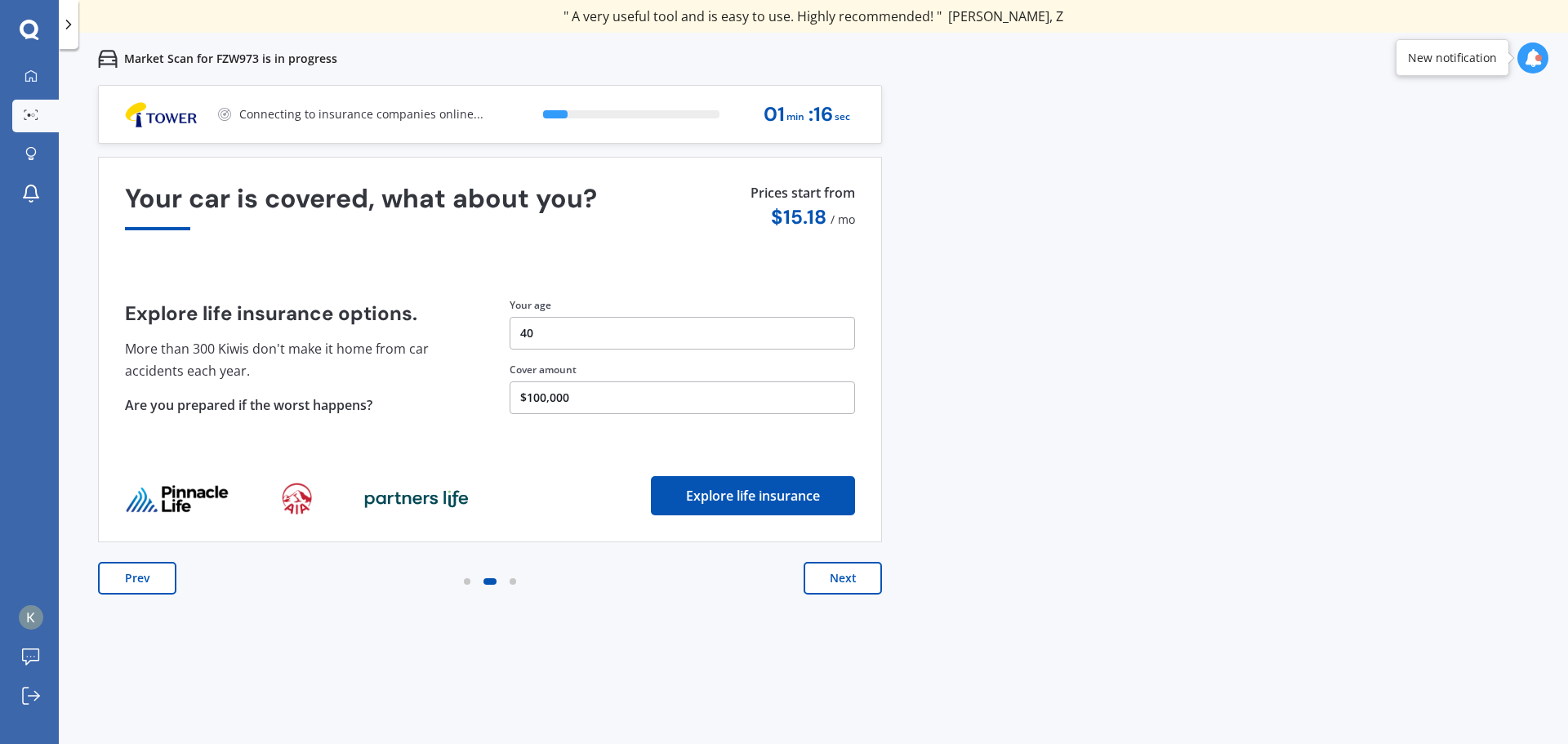
click at [868, 583] on button "Next" at bounding box center [842, 578] width 78 height 33
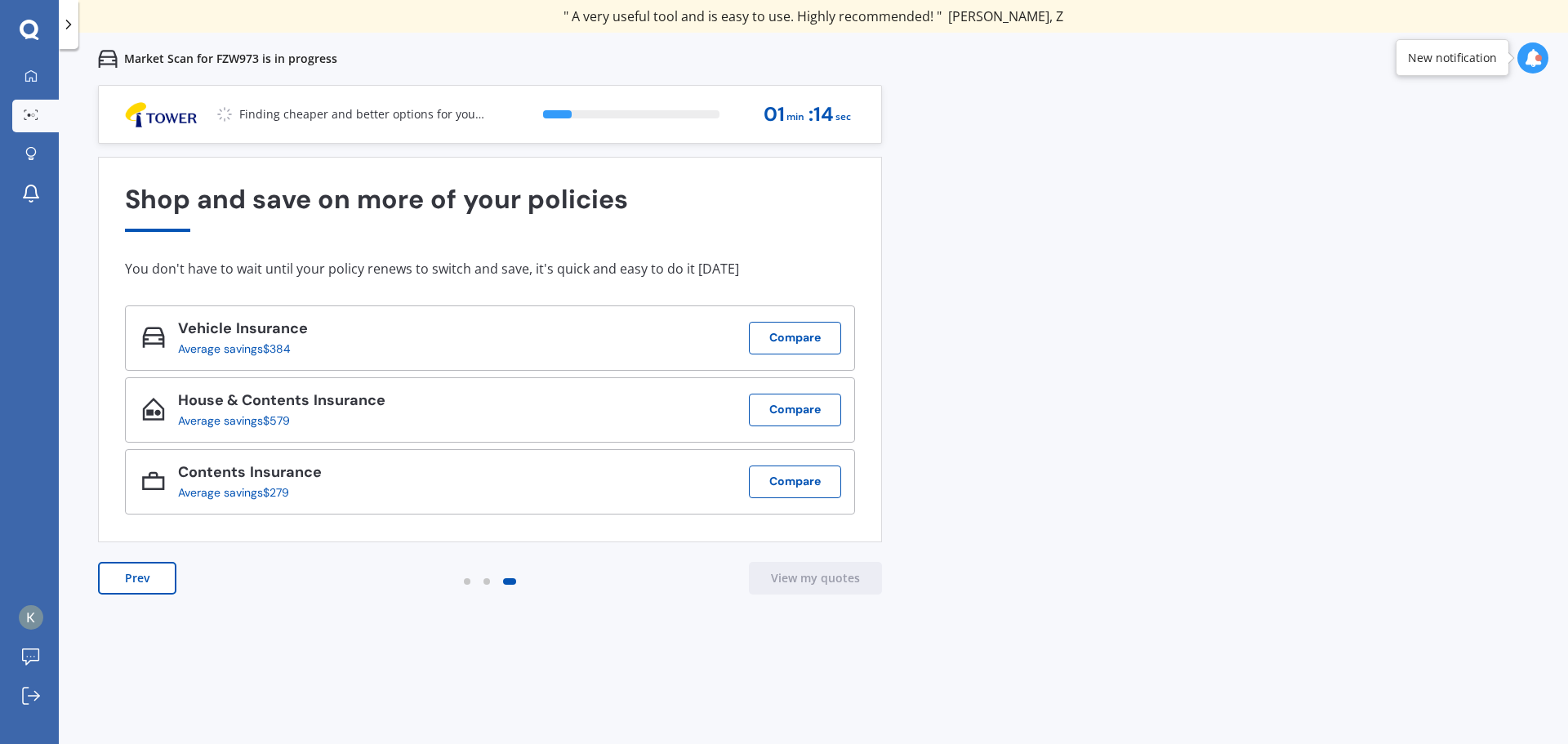
click at [159, 590] on button "Prev" at bounding box center [137, 578] width 78 height 33
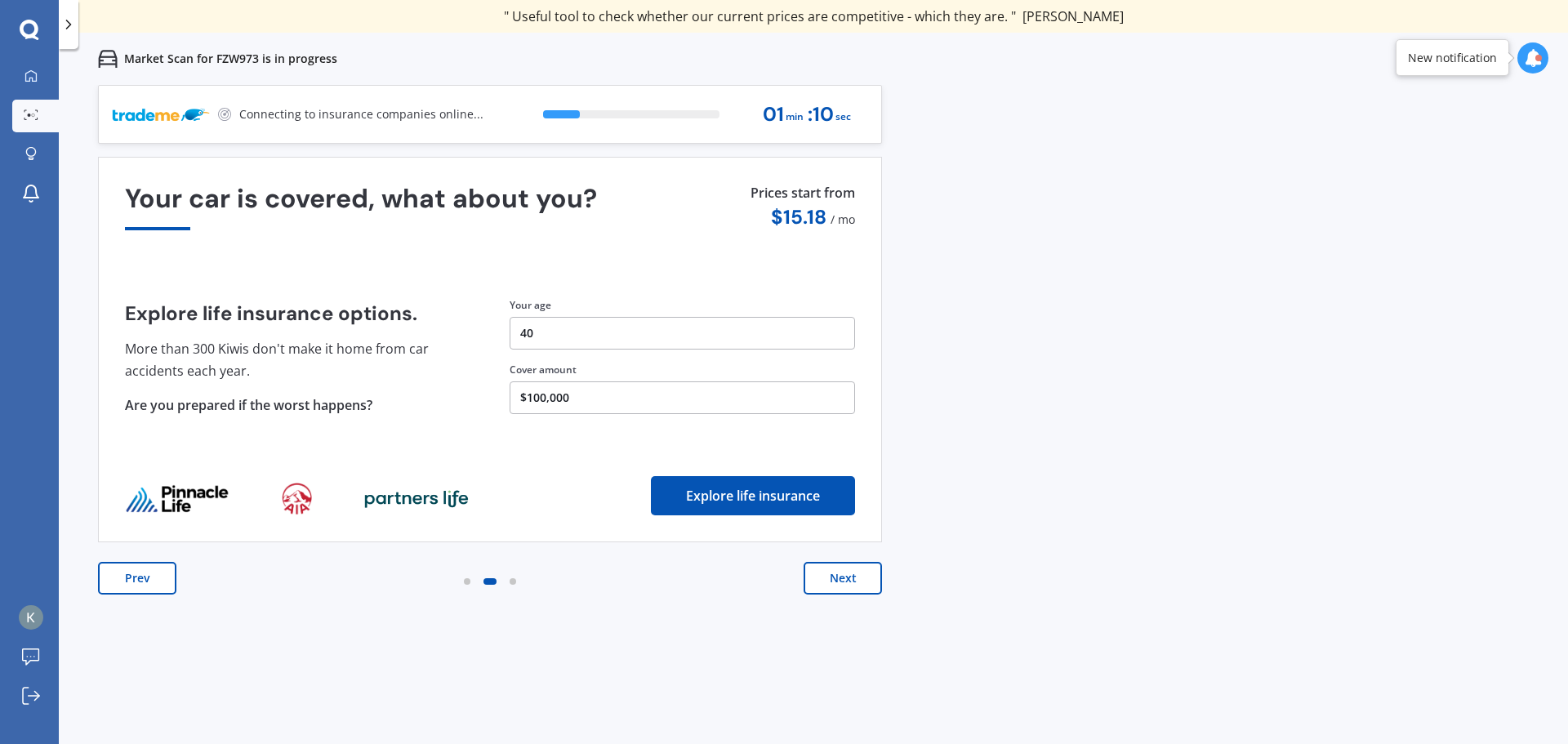
click at [837, 583] on button "Next" at bounding box center [842, 578] width 78 height 33
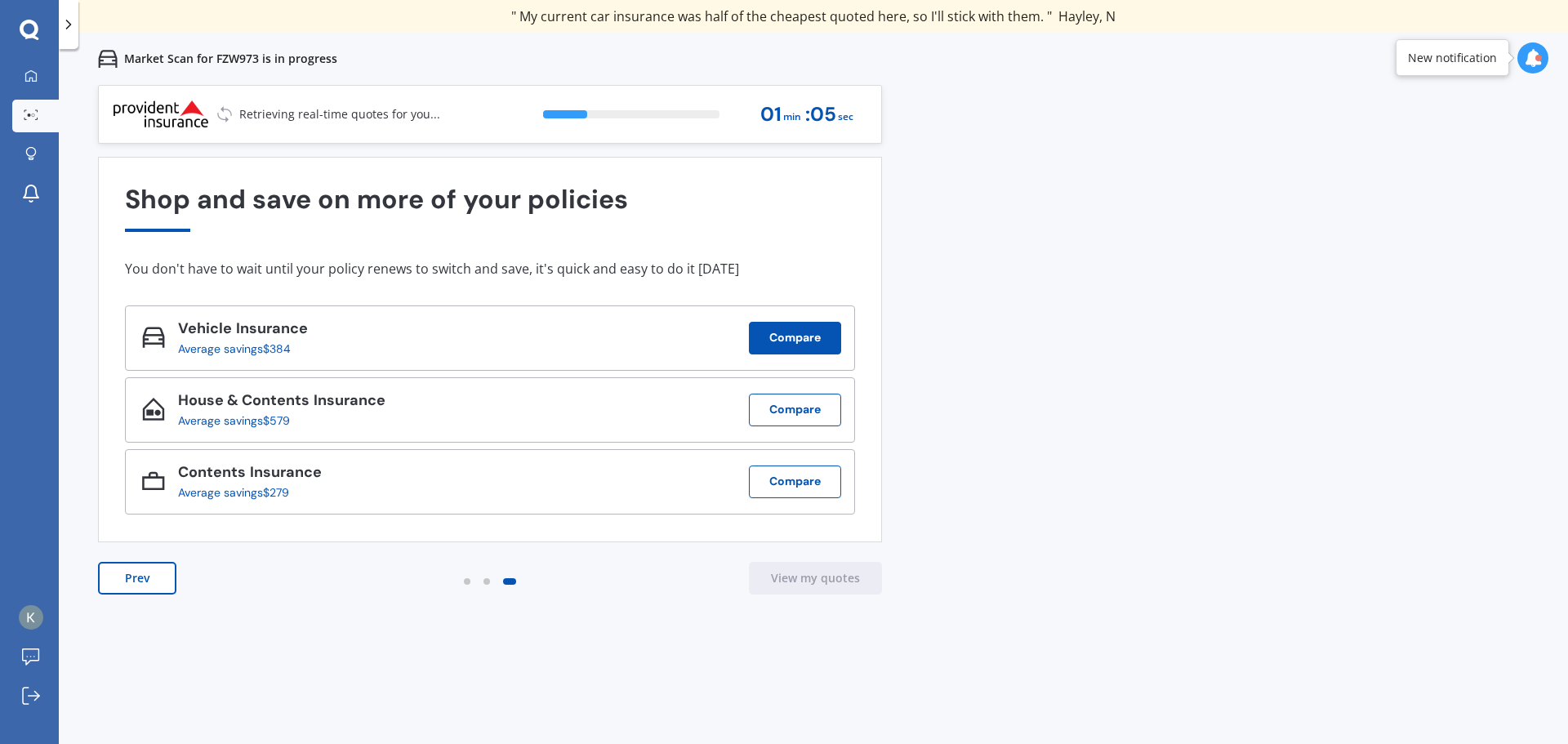
click at [776, 329] on button "Compare" at bounding box center [794, 338] width 92 height 33
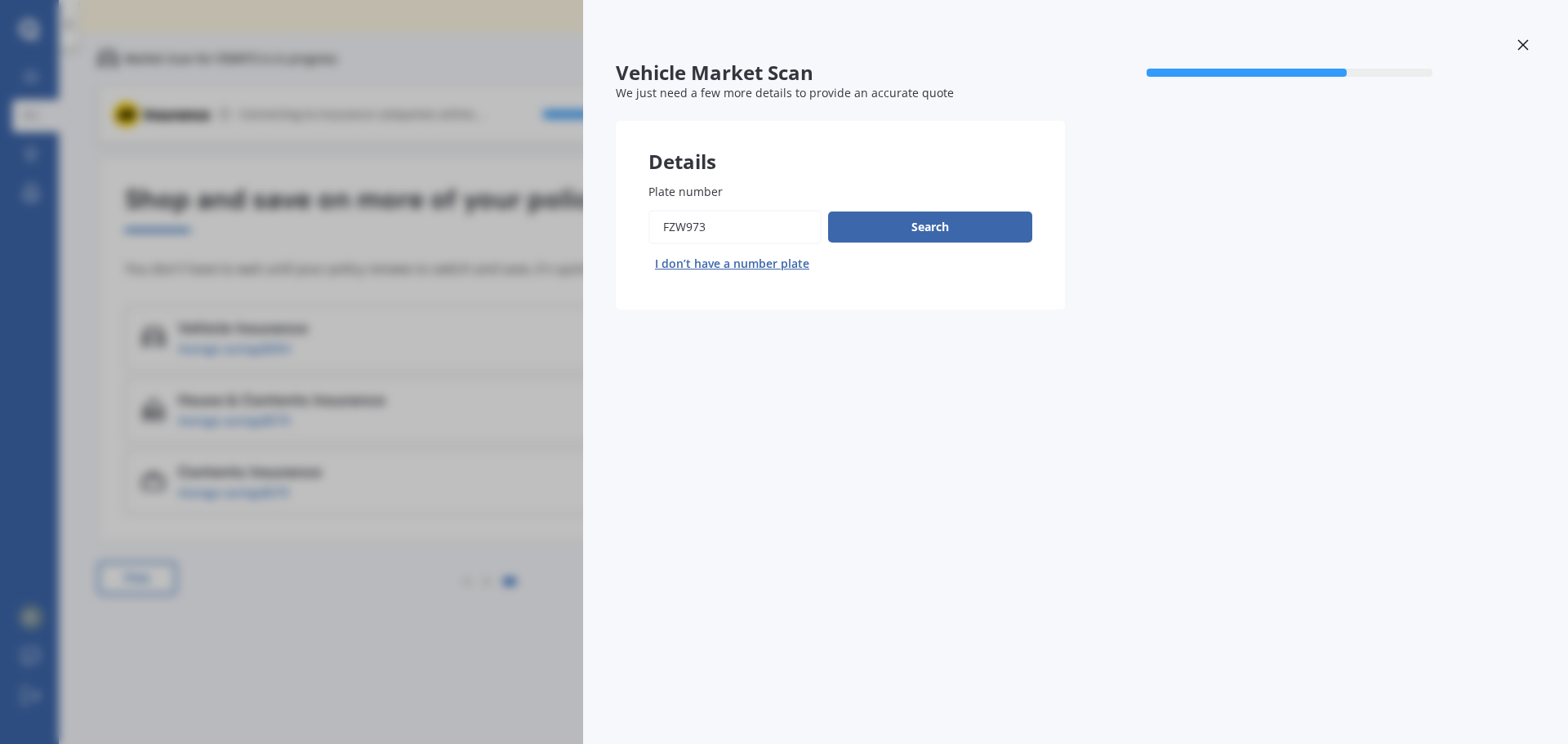
click at [825, 336] on div "Vehicle Market Scan 70 % We just need a few more details to provide an accurate…" at bounding box center [1074, 372] width 984 height 744
click at [869, 231] on button "Search" at bounding box center [930, 227] width 204 height 31
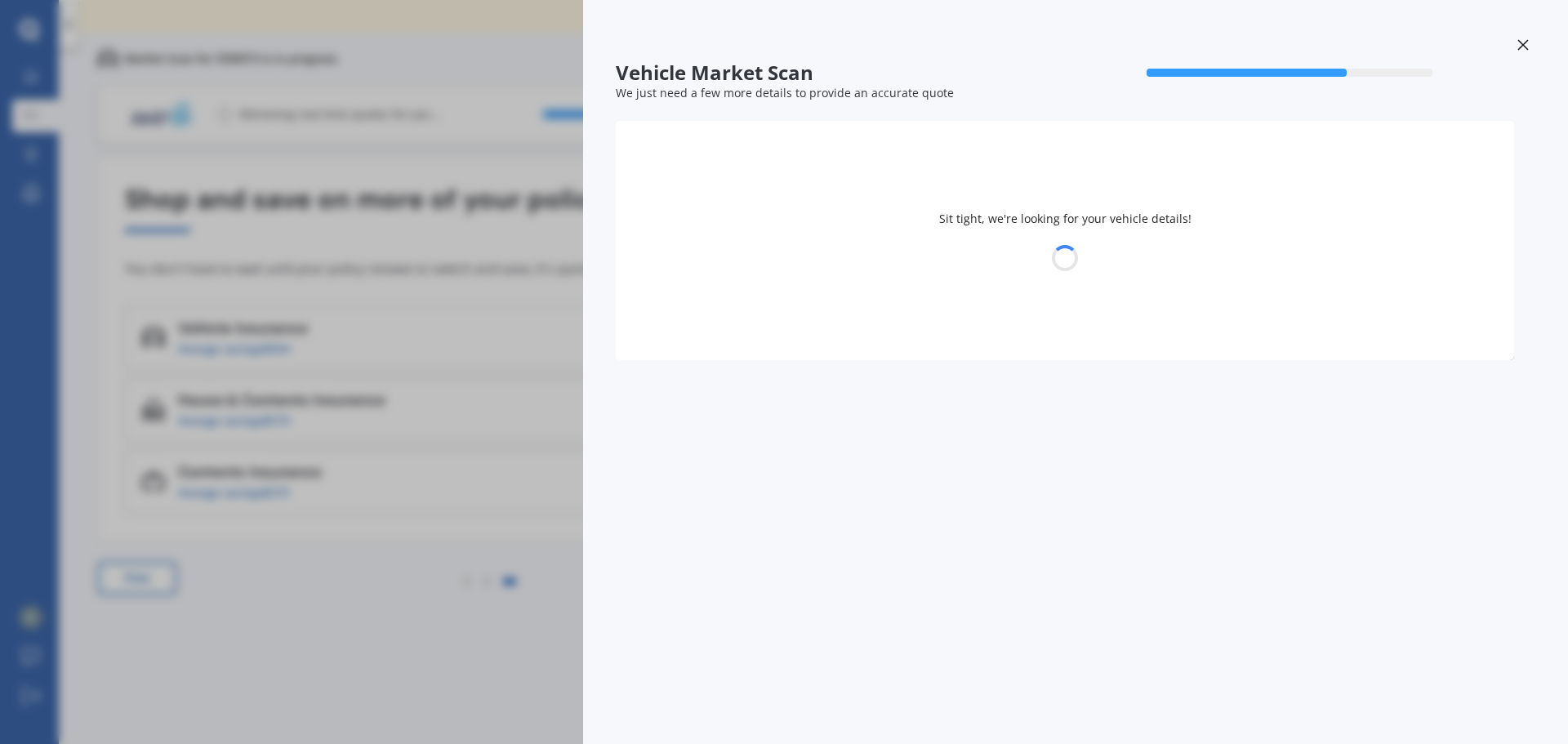
select select "MAZDA"
select select "24"
select select "07"
select select "1985"
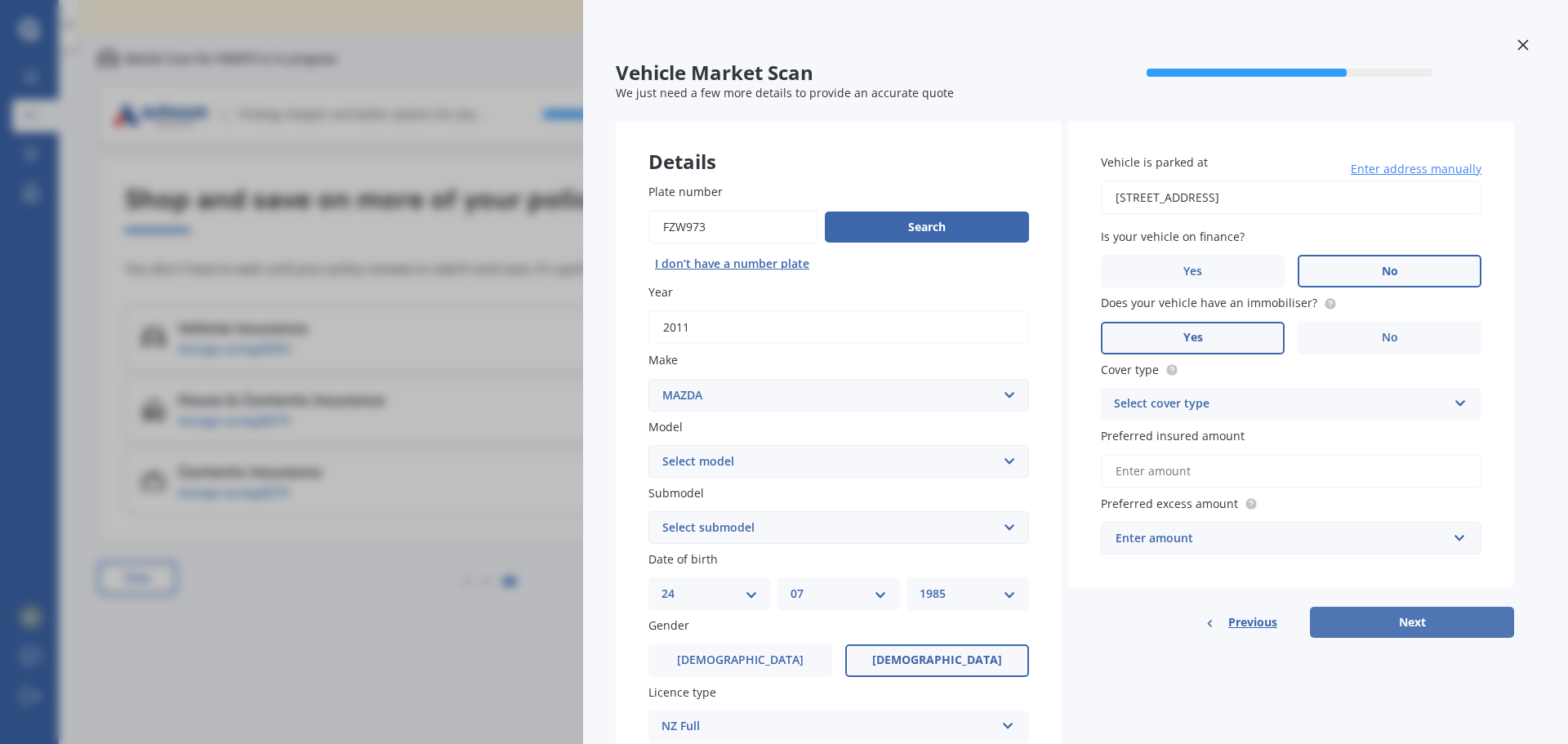
click at [1385, 621] on button "Next" at bounding box center [1412, 622] width 204 height 31
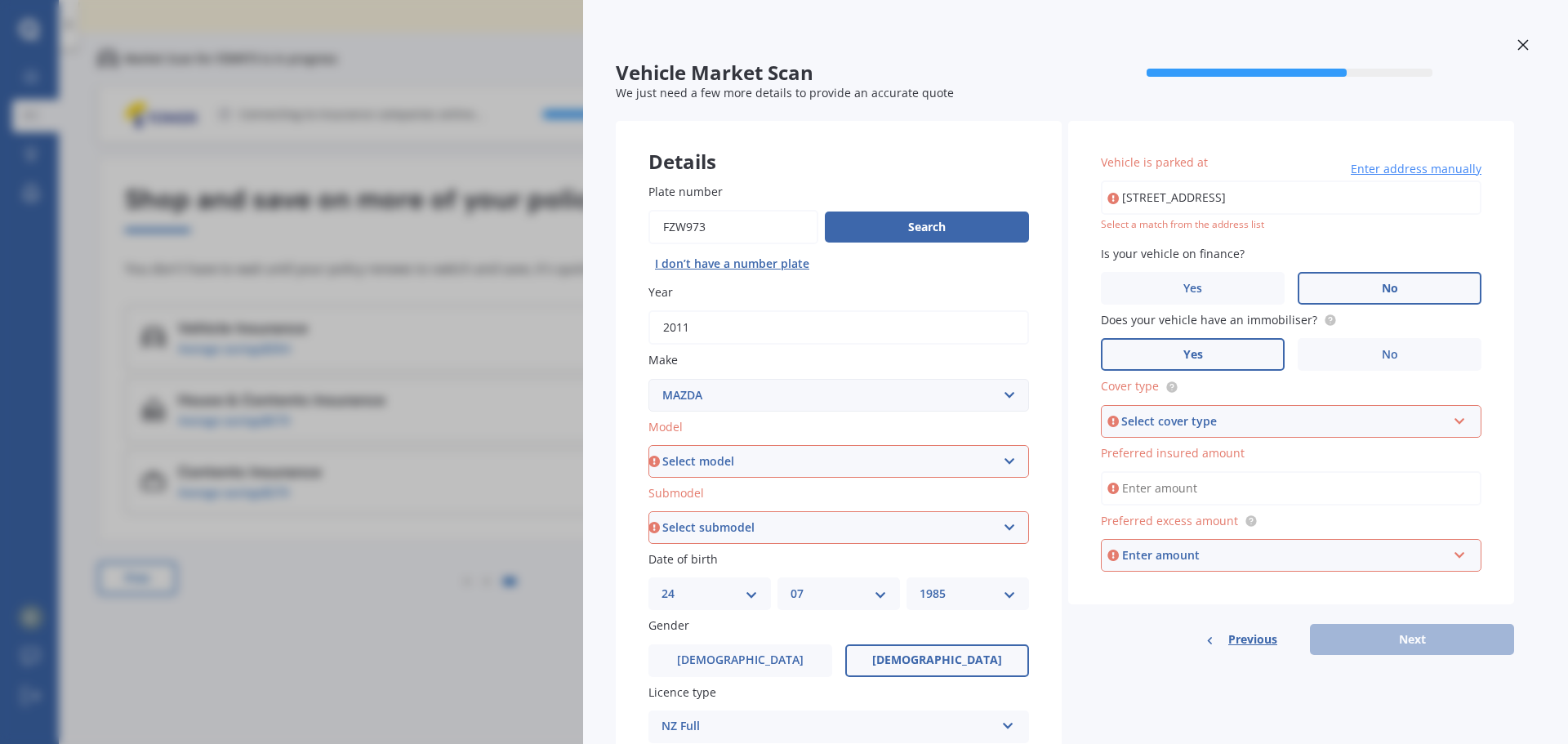
drag, startPoint x: 1339, startPoint y: 129, endPoint x: 1511, endPoint y: 49, distance: 189.7
click at [1520, 36] on div at bounding box center [1523, 47] width 25 height 29
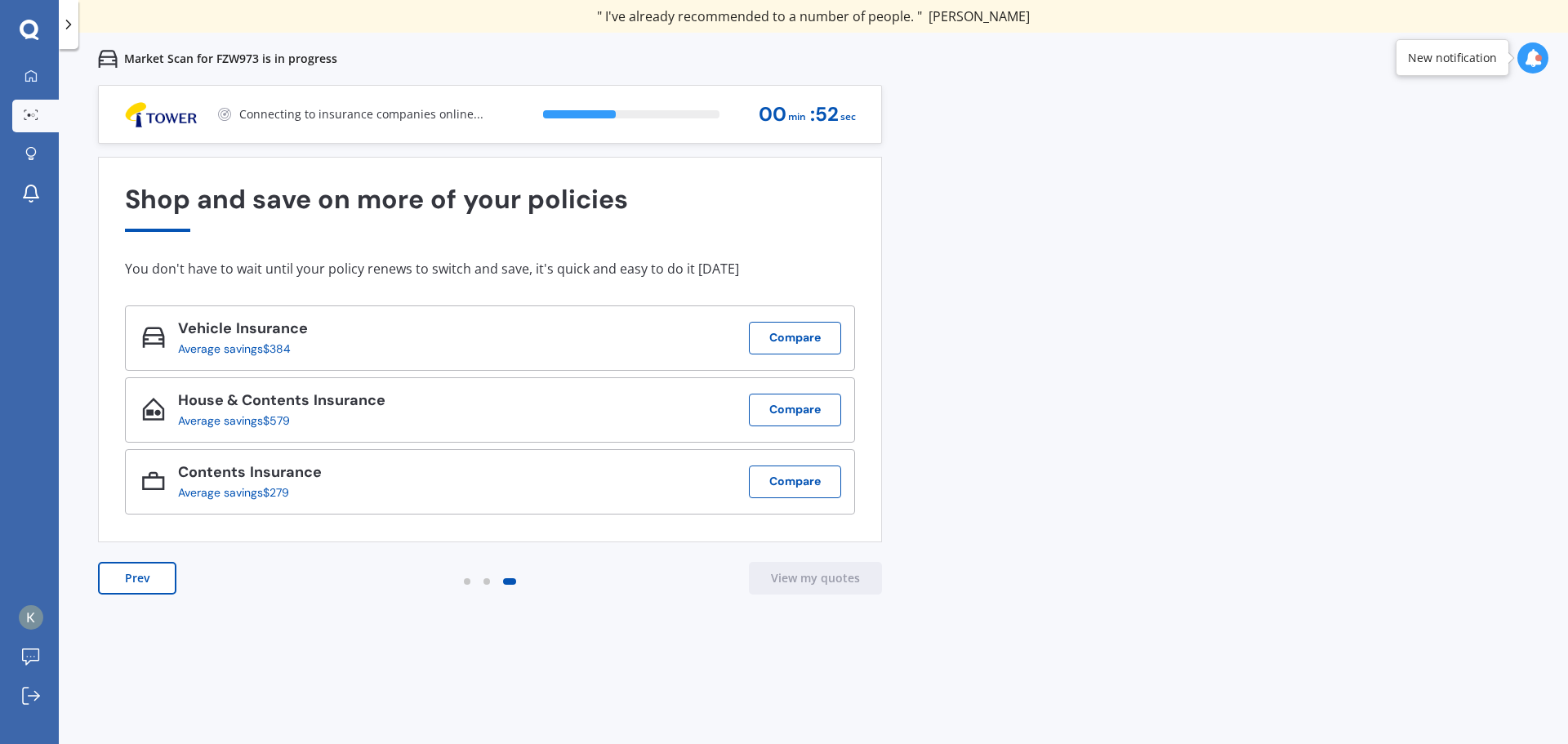
click at [1511, 49] on div "New notification" at bounding box center [1456, 57] width 122 height 37
click at [966, 199] on div "Previous 80,000+ Kiwis have signed up to shop and save on insurance with us " H…" at bounding box center [813, 457] width 1509 height 744
